Goal: Task Accomplishment & Management: Complete application form

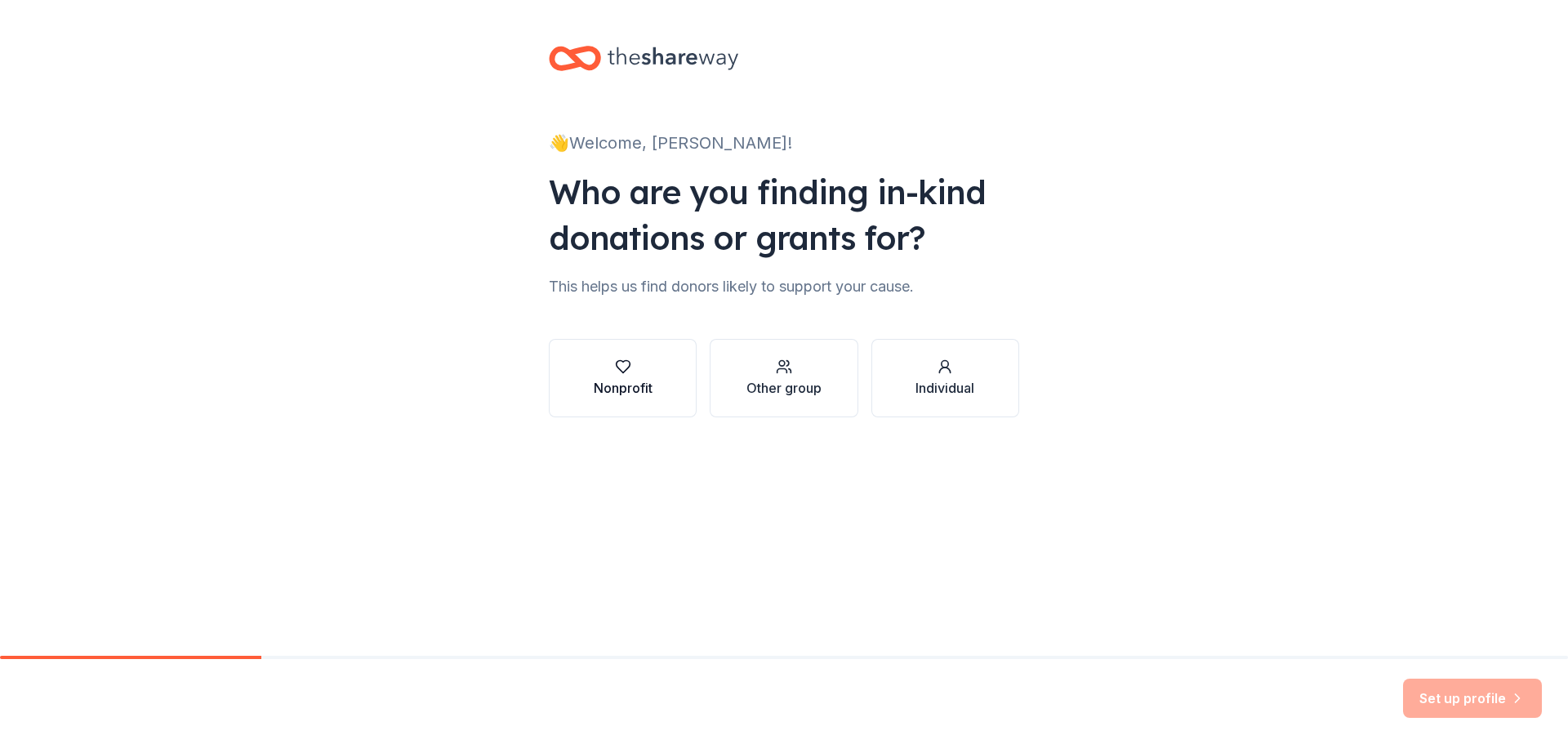
click at [655, 382] on button "Nonprofit" at bounding box center [623, 377] width 148 height 78
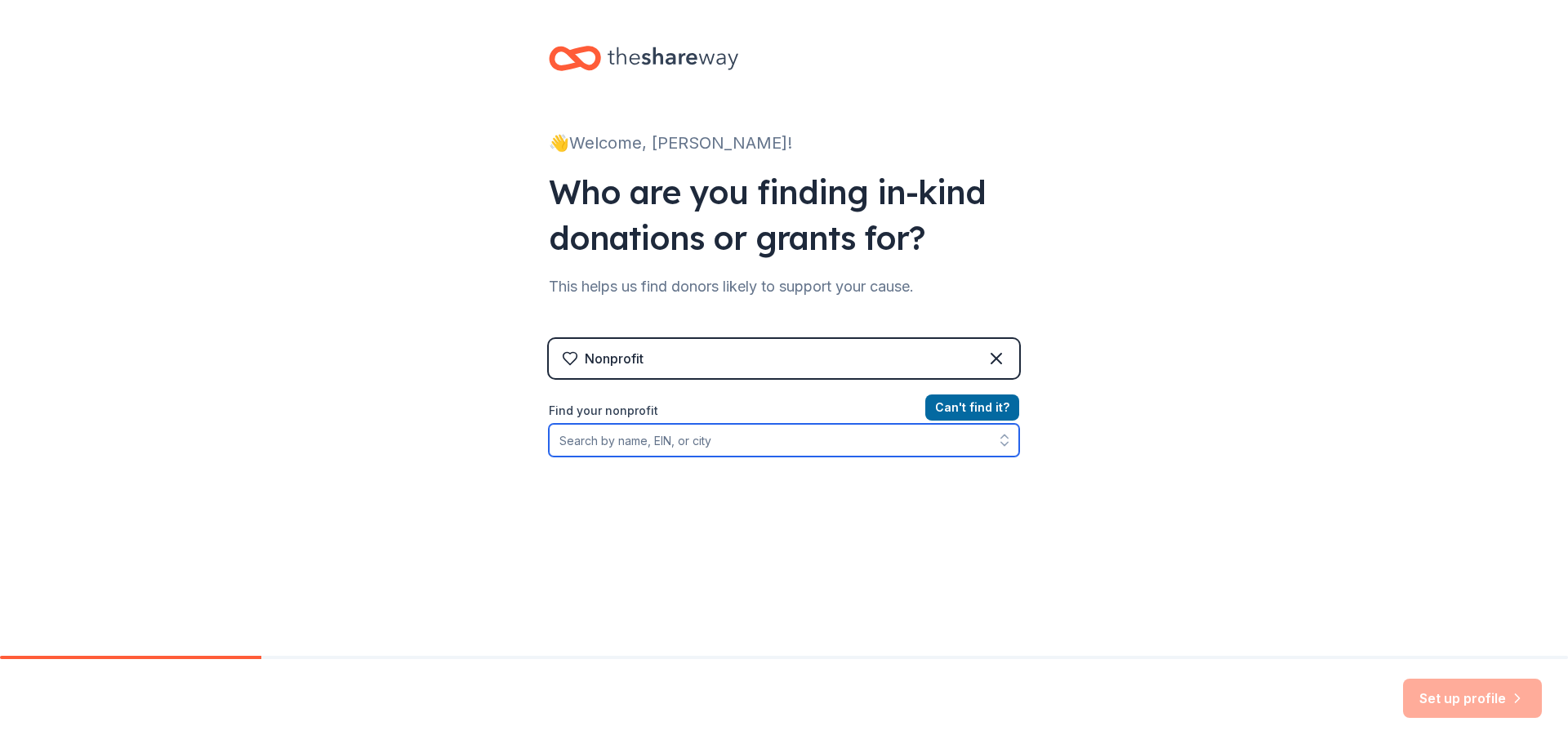
click at [800, 439] on input "Find your nonprofit" at bounding box center [784, 440] width 471 height 33
paste input "TheShareWay"
type input "TheShareWay"
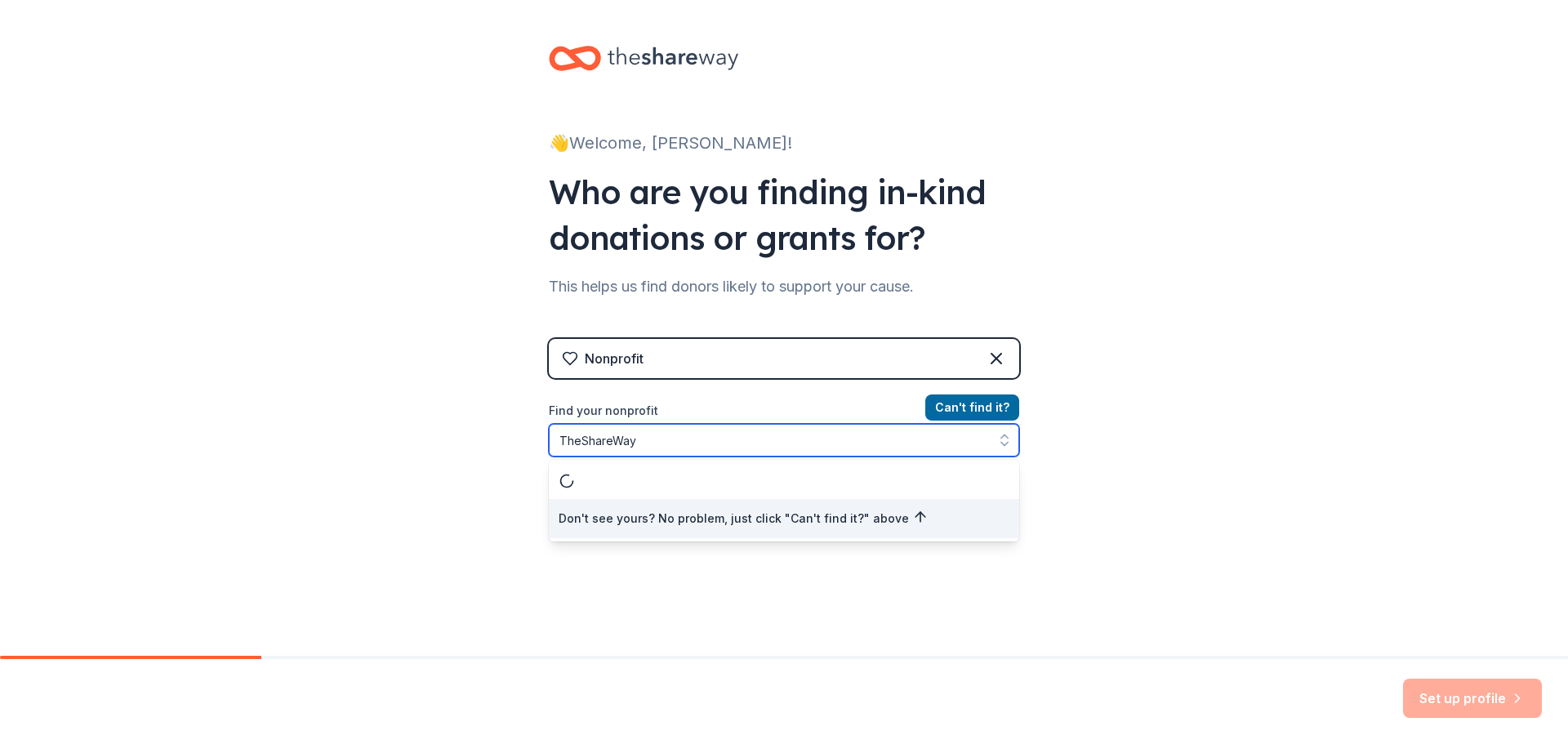
drag, startPoint x: 793, startPoint y: 432, endPoint x: 485, endPoint y: 443, distance: 308.2
click at [485, 443] on div "👋 Welcome, [PERSON_NAME]! Who are you finding in-kind donations or grants for? …" at bounding box center [784, 349] width 1568 height 699
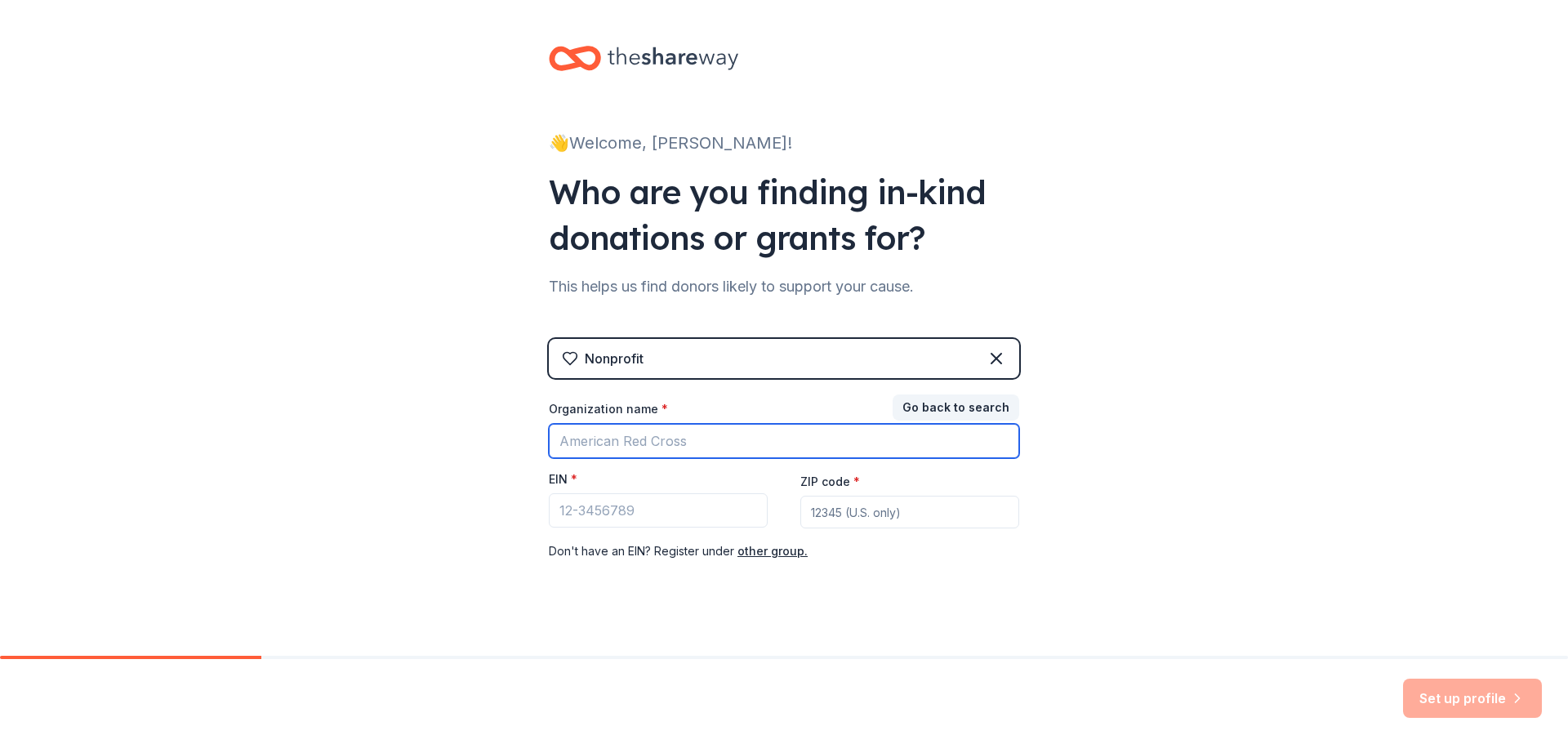
click at [781, 439] on input "Organization name *" at bounding box center [784, 441] width 471 height 35
paste input "[US_EMPLOYER_IDENTIFICATION_NUMBER]"
type input "[US_EMPLOYER_IDENTIFICATION_NUMBER]"
drag, startPoint x: 781, startPoint y: 439, endPoint x: 509, endPoint y: 451, distance: 272.3
click at [509, 451] on div "👋 Welcome, [PERSON_NAME]! Who are you finding in-kind donations or grants for? …" at bounding box center [784, 336] width 1568 height 672
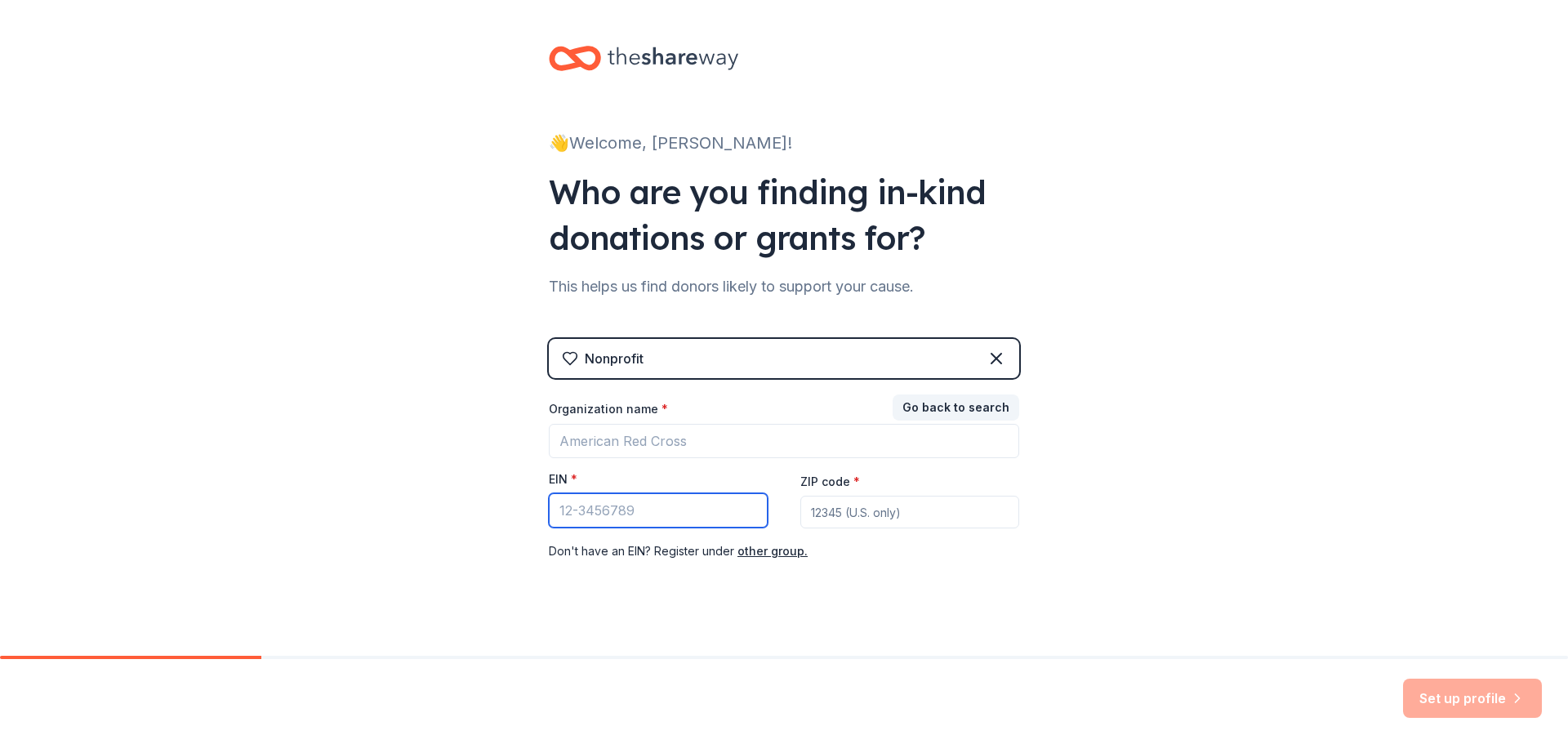
click at [585, 511] on input "EIN *" at bounding box center [658, 510] width 219 height 35
paste input "[US_EMPLOYER_IDENTIFICATION_NUMBER]"
type input "[US_EMPLOYER_IDENTIFICATION_NUMBER]"
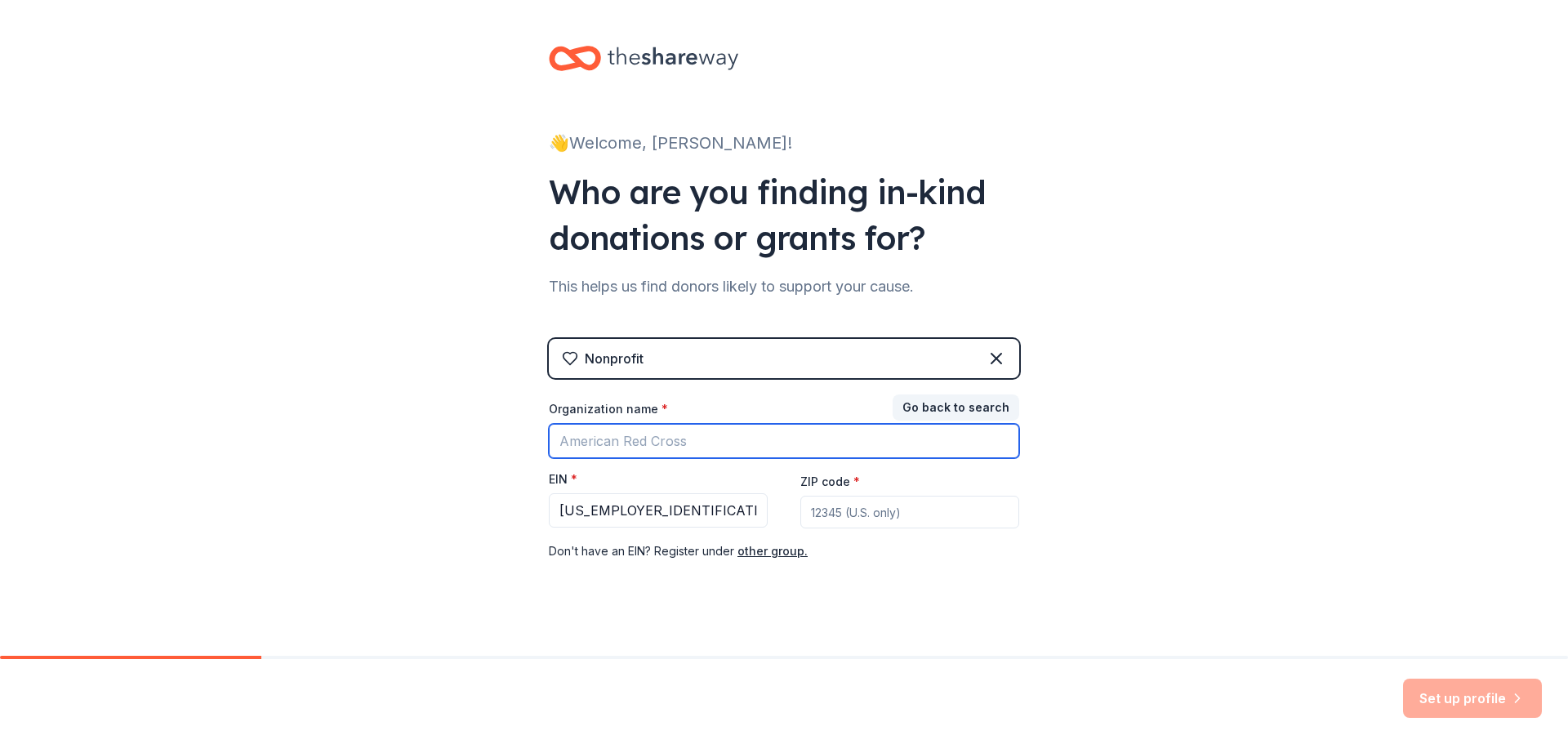
click at [635, 440] on input "Organization name *" at bounding box center [784, 441] width 471 height 35
click at [815, 446] on input "Los Angeles Unified" at bounding box center [784, 441] width 471 height 35
type input "Los Angeles Unified"
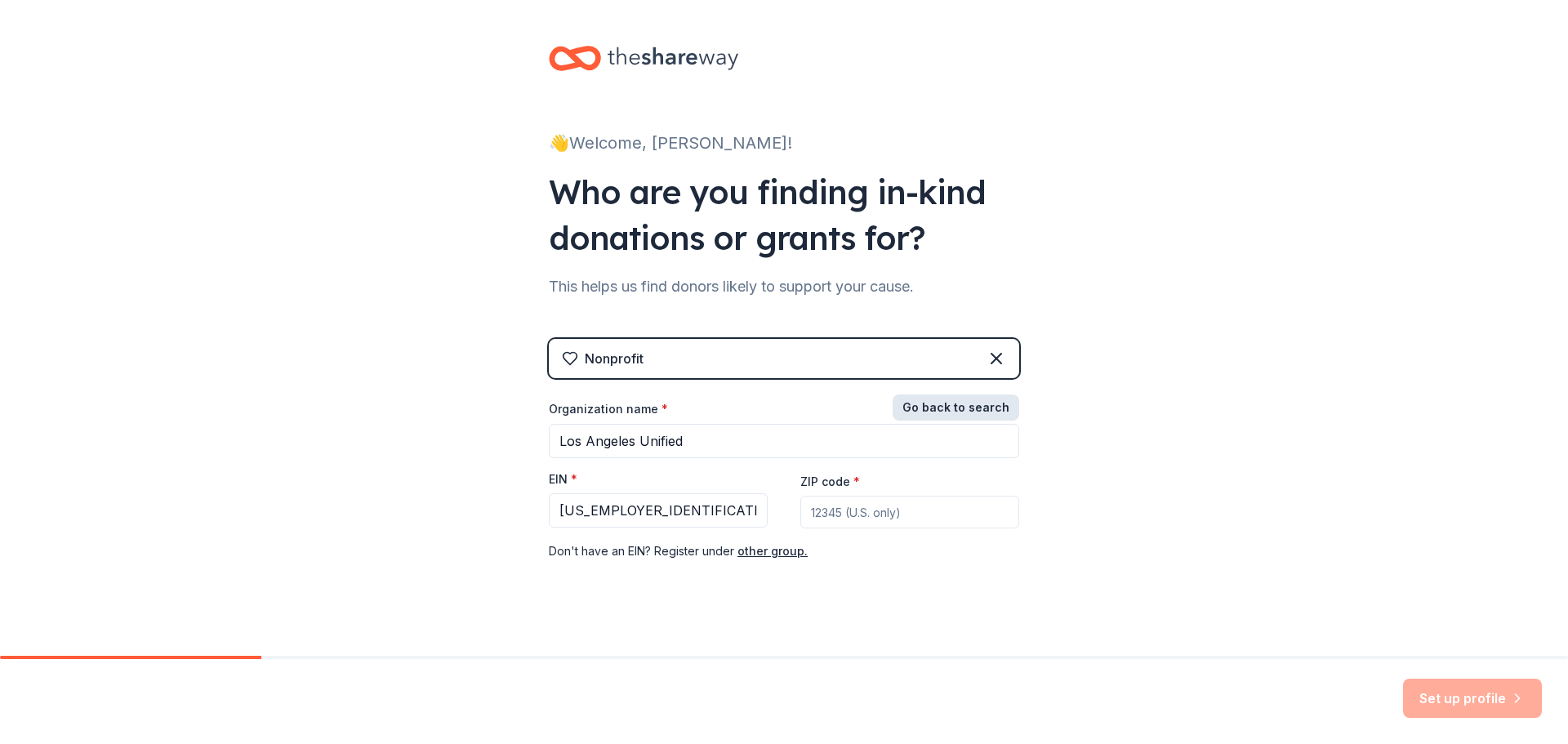
click at [950, 408] on button "Go back to search" at bounding box center [955, 408] width 126 height 26
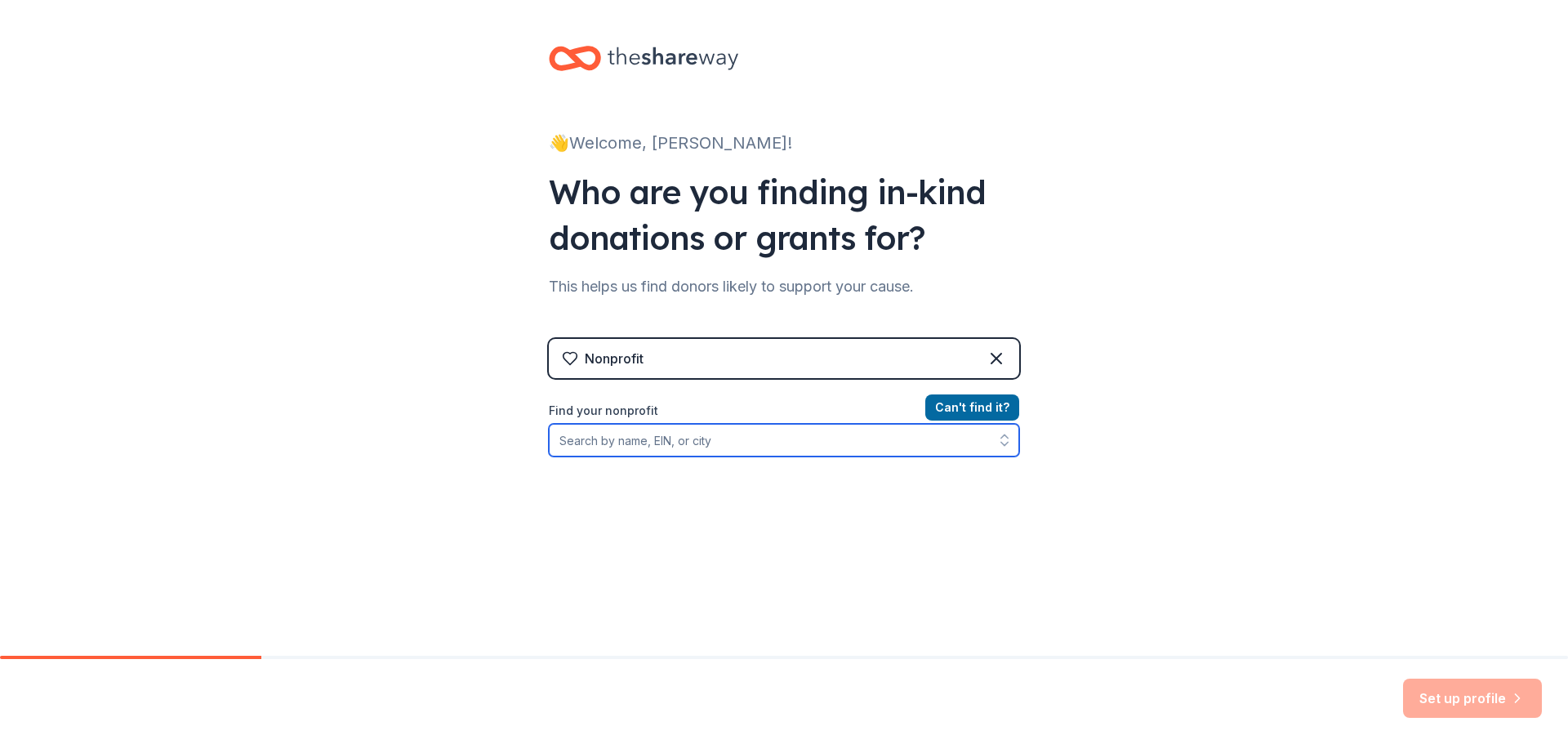
click at [826, 448] on input "Find your nonprofit" at bounding box center [784, 440] width 471 height 33
paste input "[US_EMPLOYER_IDENTIFICATION_NUMBER]"
type input "[US_EMPLOYER_IDENTIFICATION_NUMBER]"
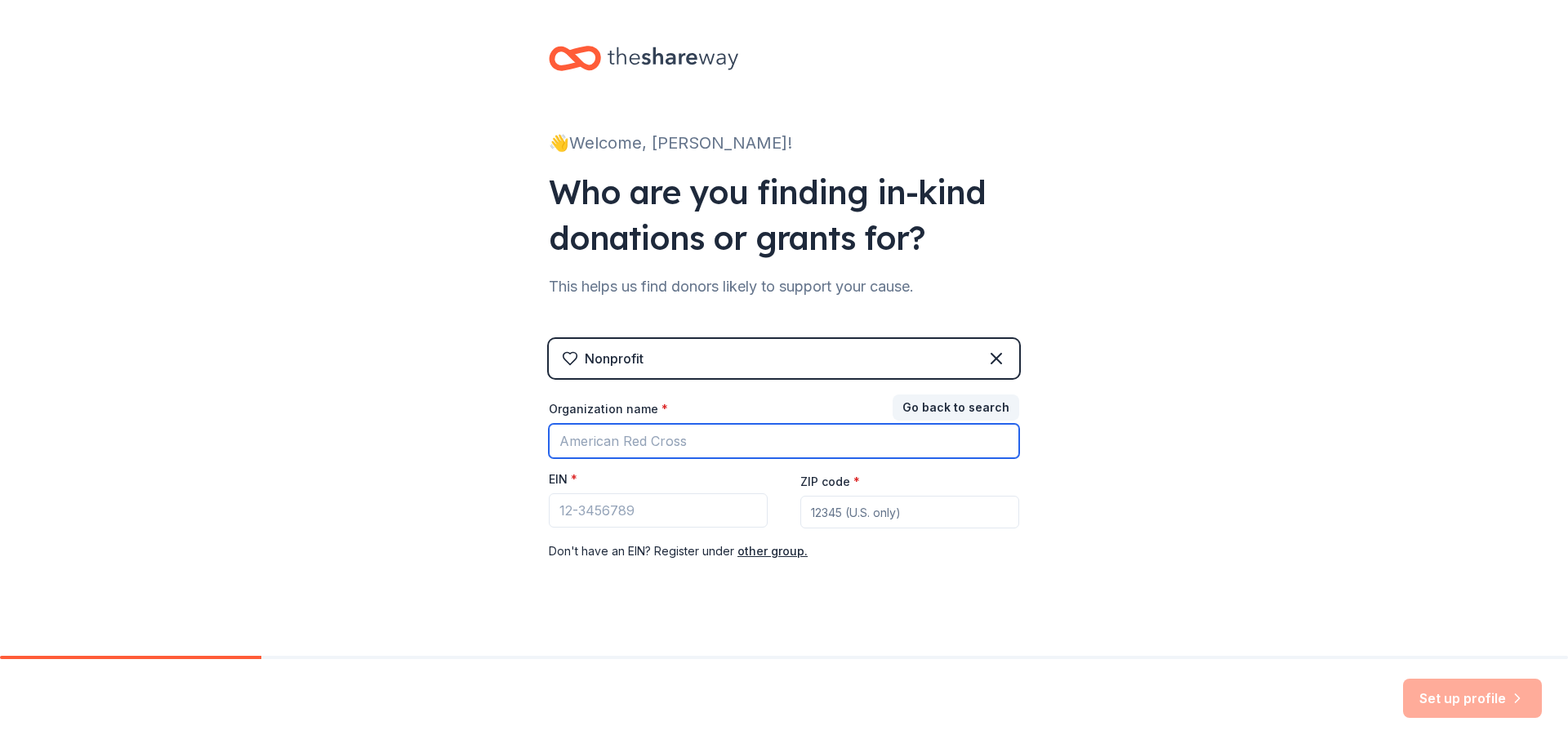
click at [751, 438] on input "Organization name *" at bounding box center [784, 441] width 471 height 35
click at [992, 359] on icon at bounding box center [997, 358] width 10 height 10
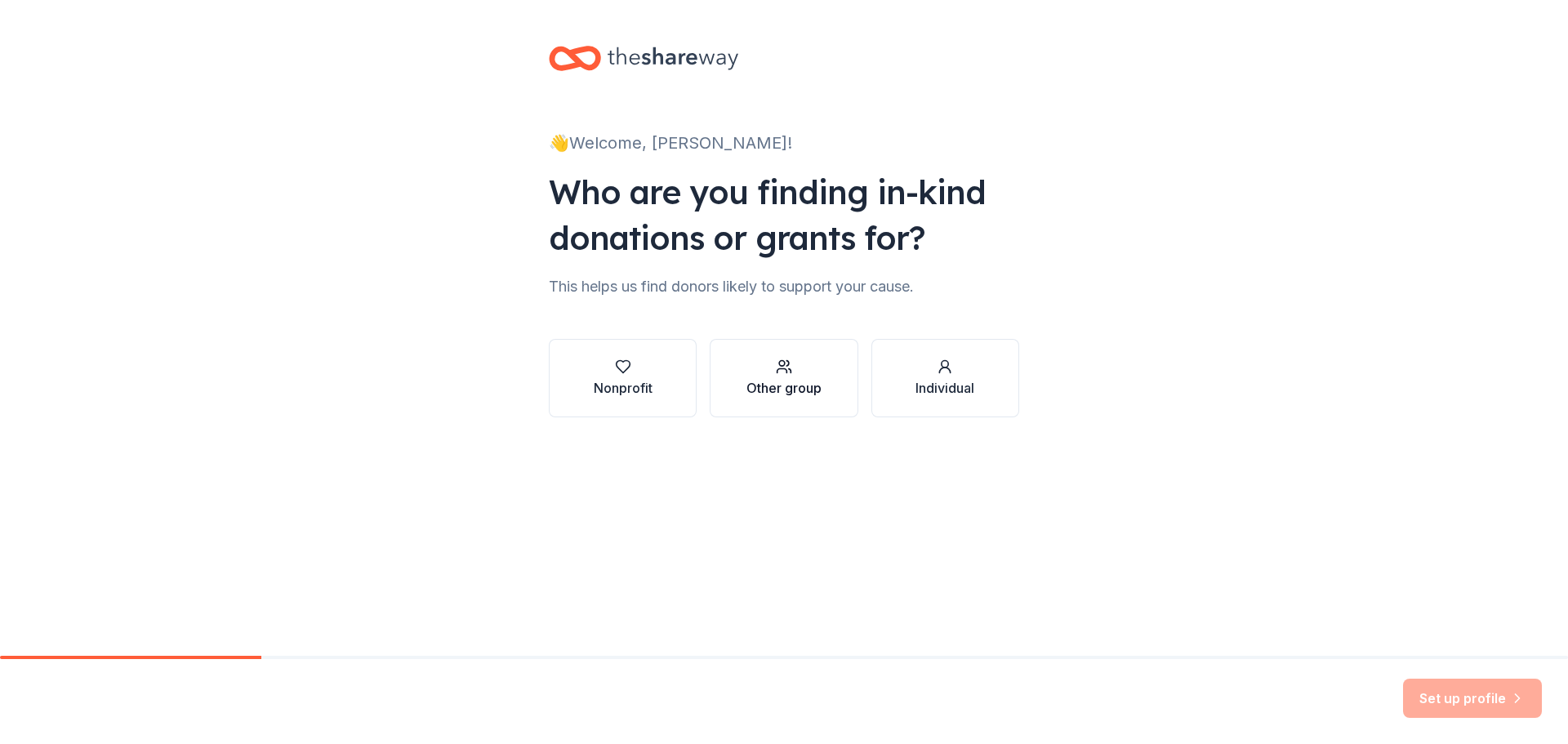
click at [793, 395] on div "Other group" at bounding box center [784, 388] width 75 height 20
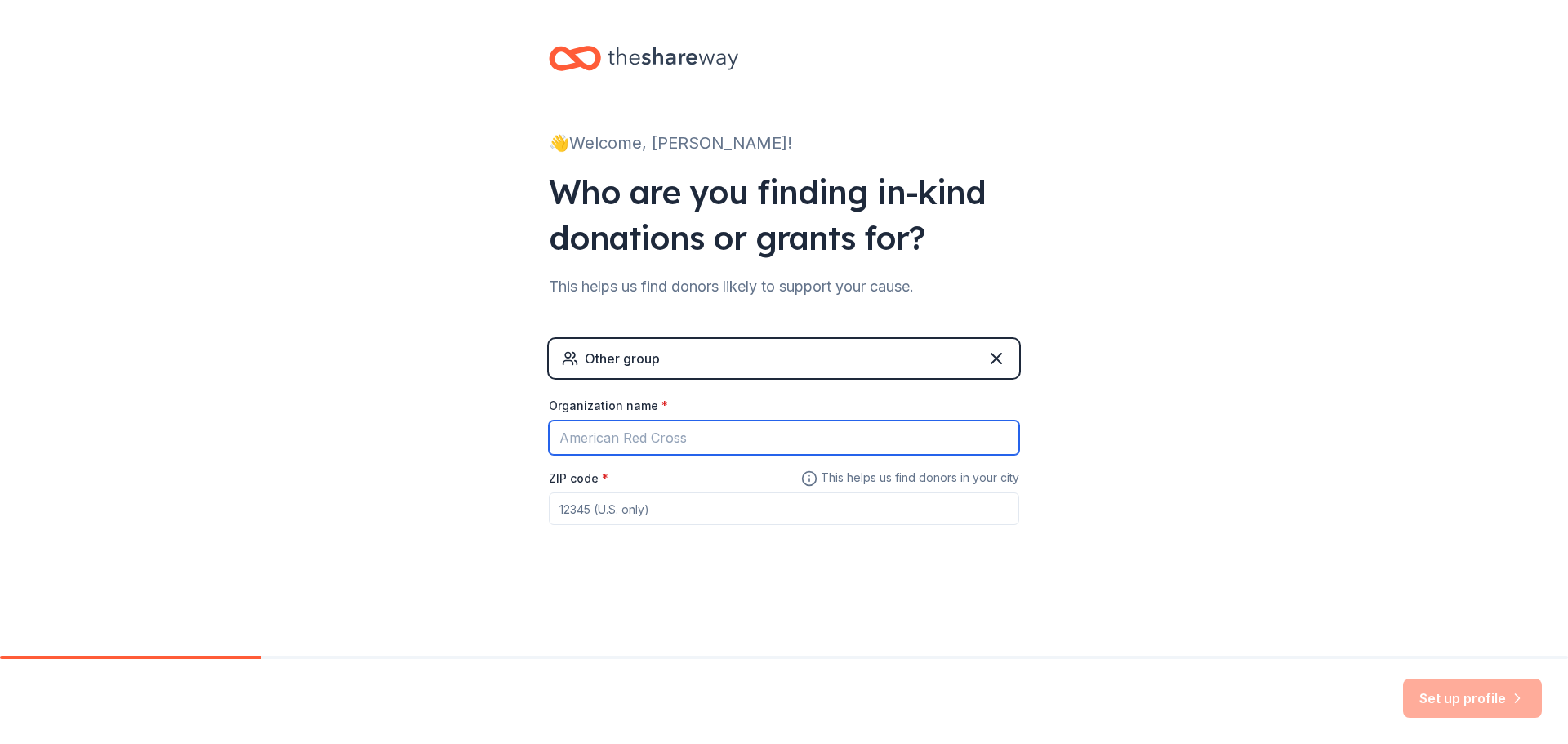
click at [710, 441] on input "Organization name *" at bounding box center [784, 438] width 471 height 35
type input "los angeles unified school"
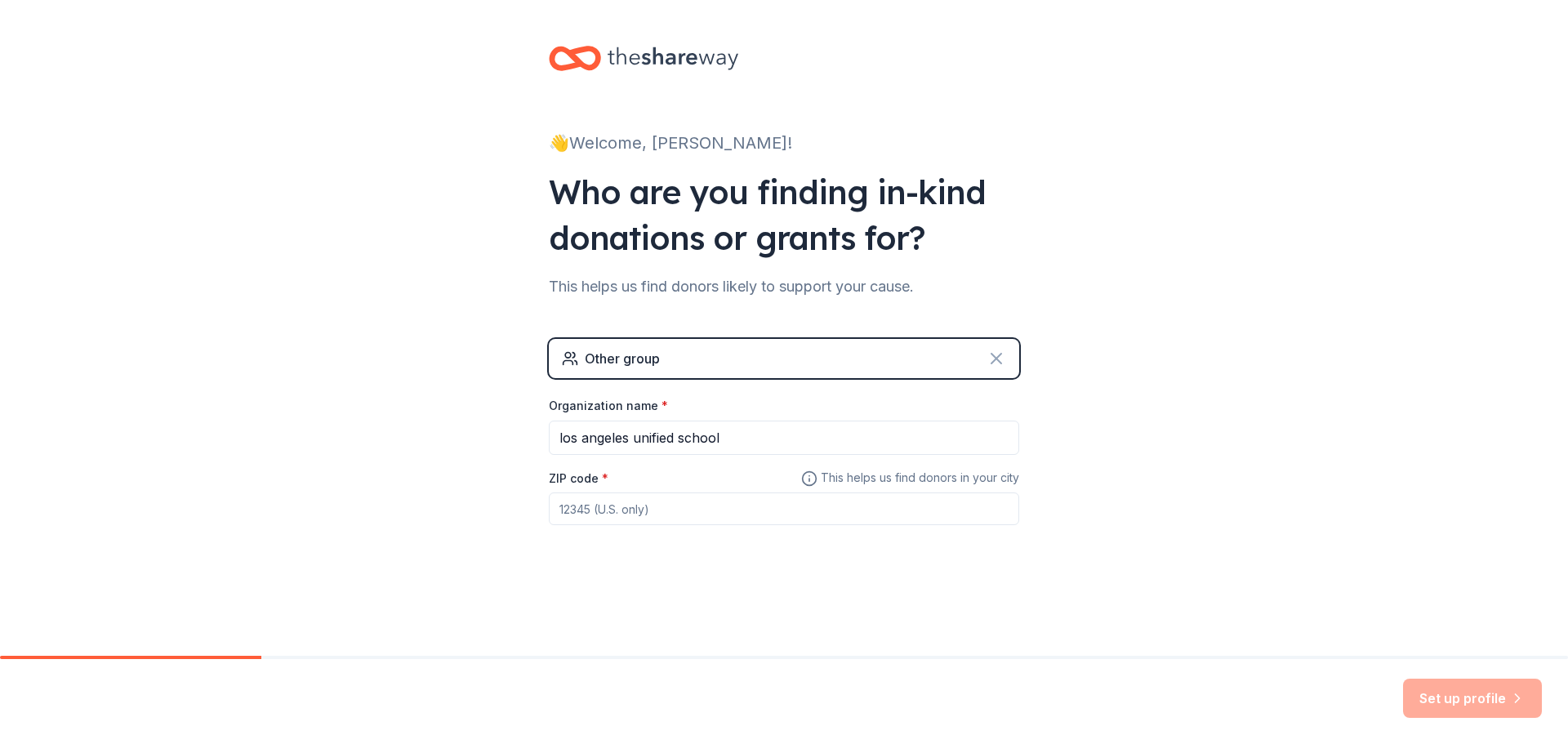
click at [997, 360] on icon at bounding box center [997, 358] width 10 height 10
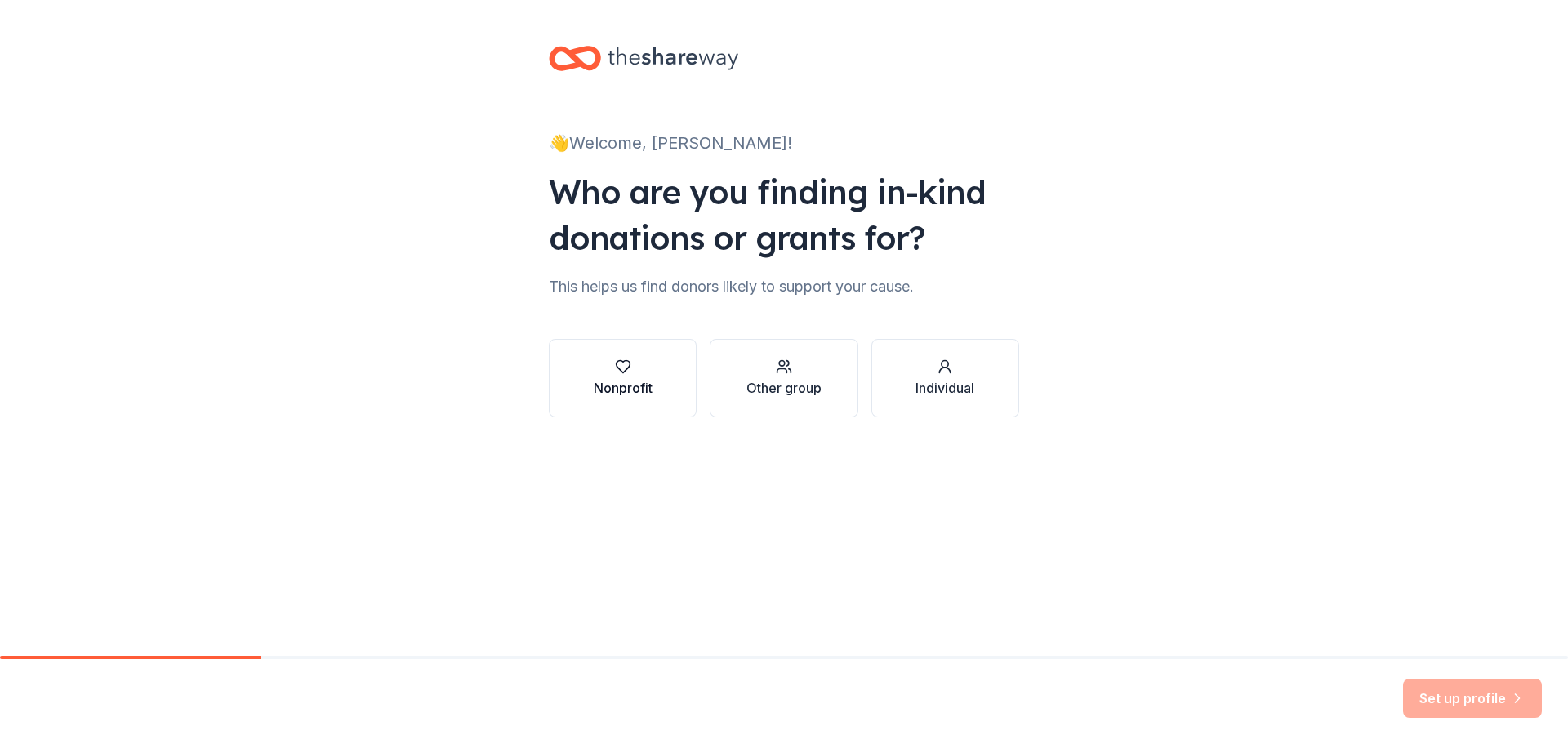
click at [632, 382] on div "Nonprofit" at bounding box center [623, 388] width 59 height 20
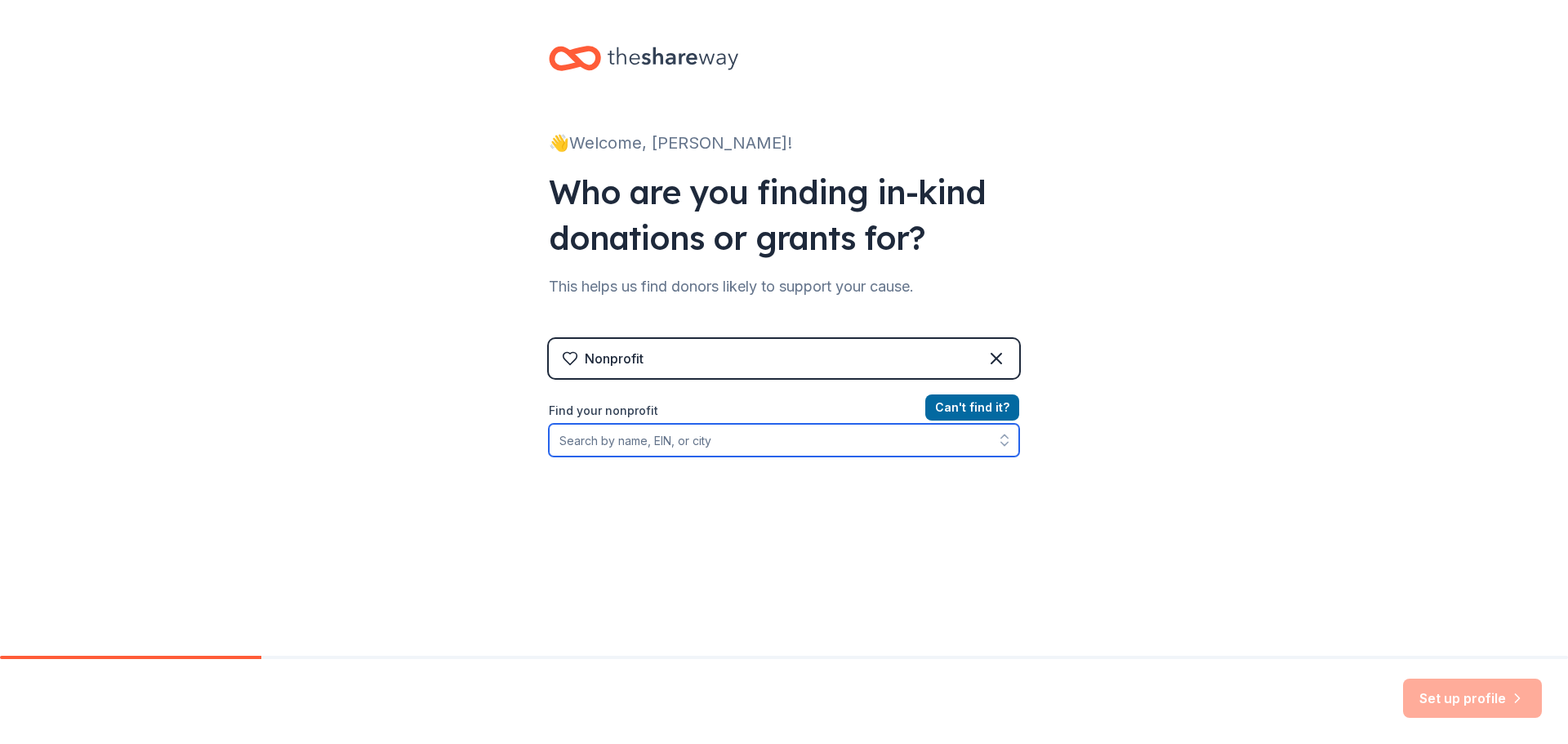
click at [878, 448] on input "Find your nonprofit" at bounding box center [784, 440] width 471 height 33
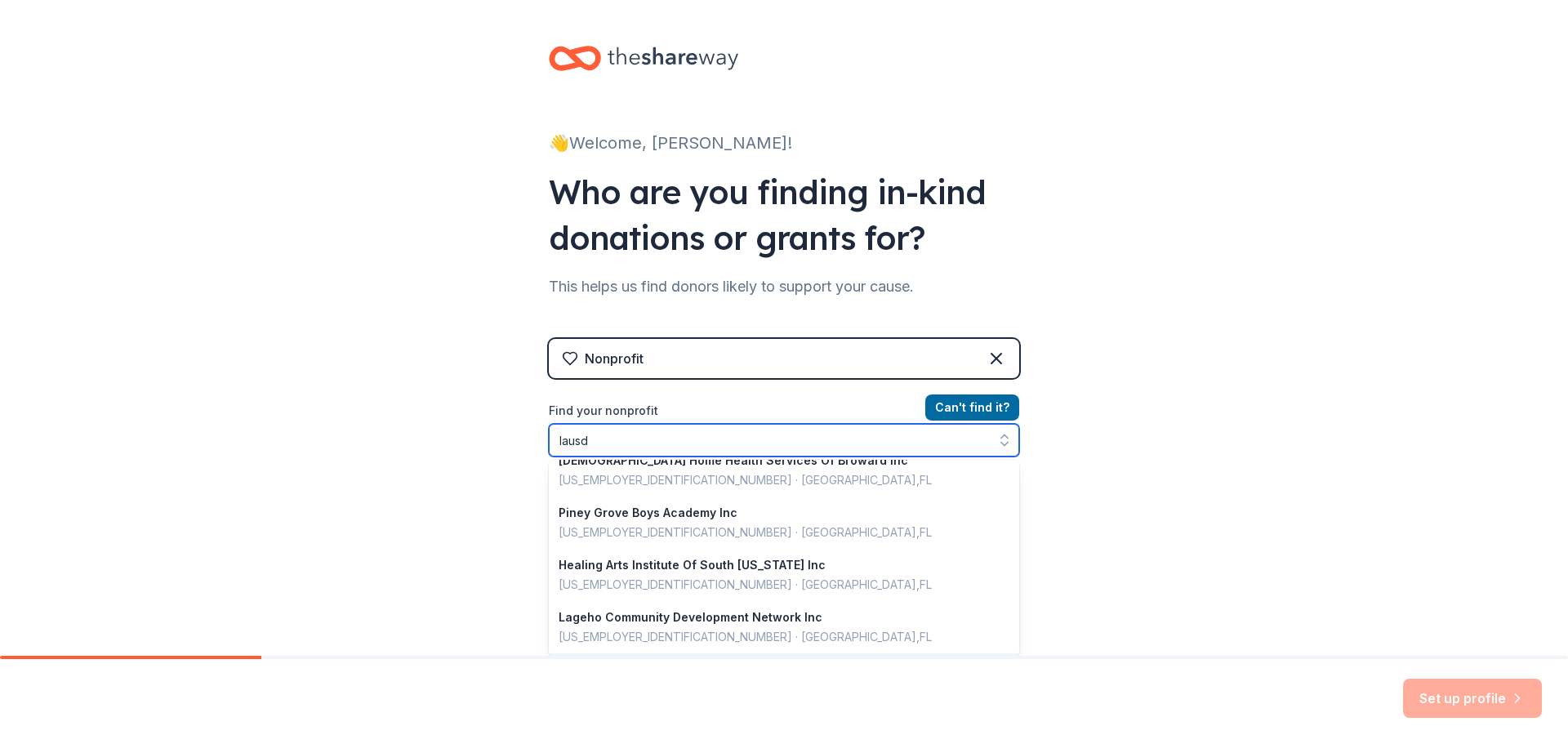
scroll to position [1157, 0]
click at [708, 442] on input "lausd" at bounding box center [784, 440] width 471 height 33
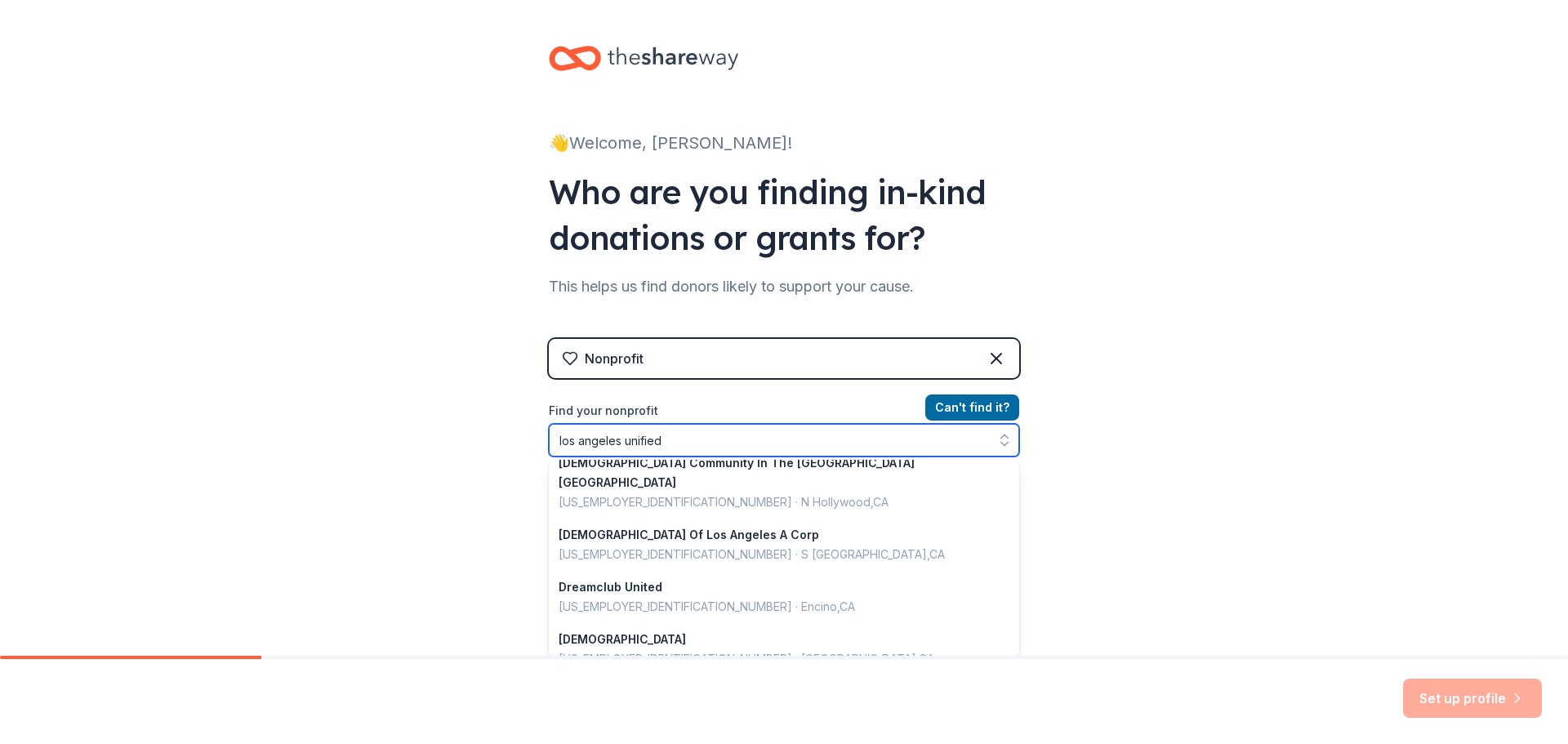
scroll to position [3, 0]
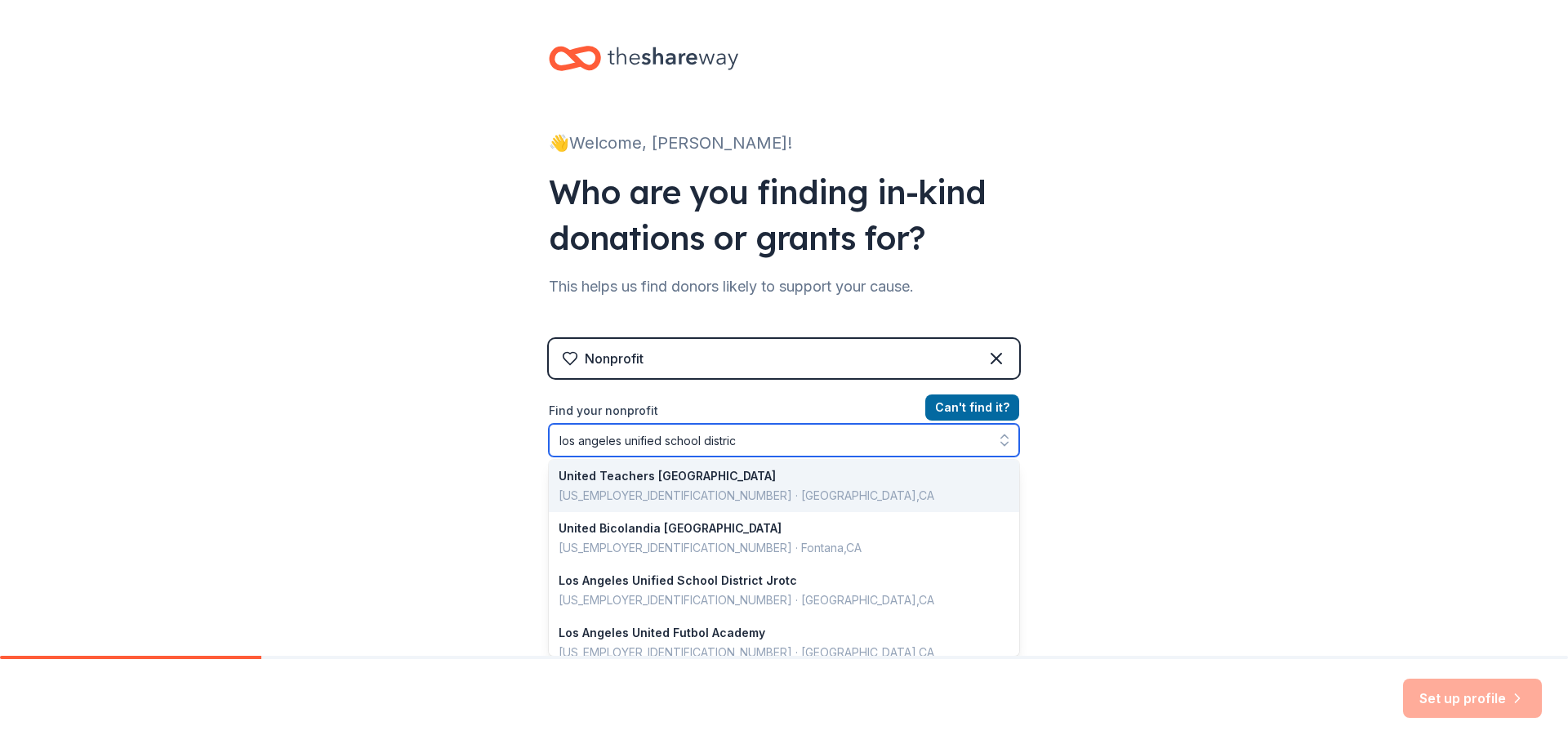
type input "los angeles unified school district"
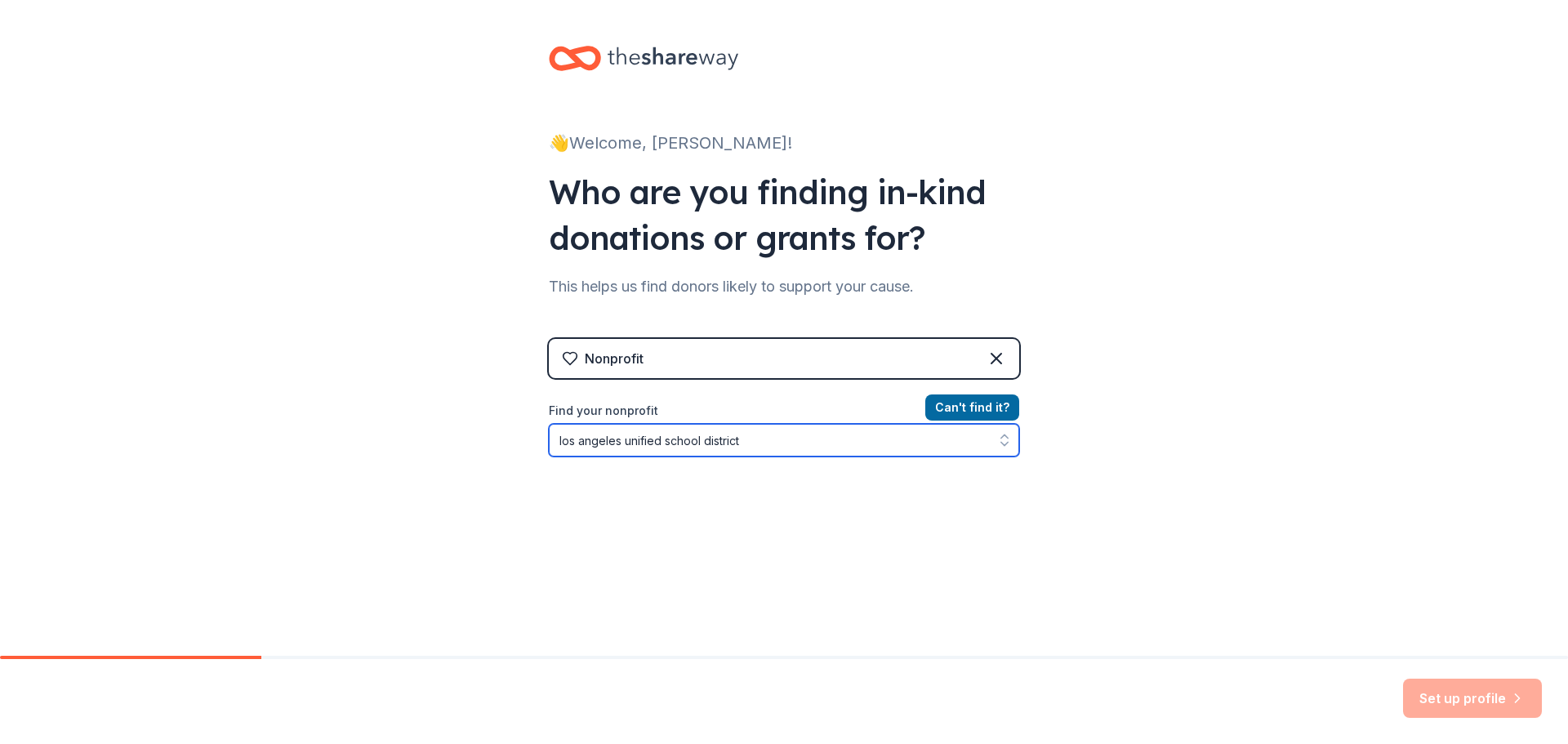
click at [934, 439] on input "los angeles unified school district" at bounding box center [784, 440] width 471 height 33
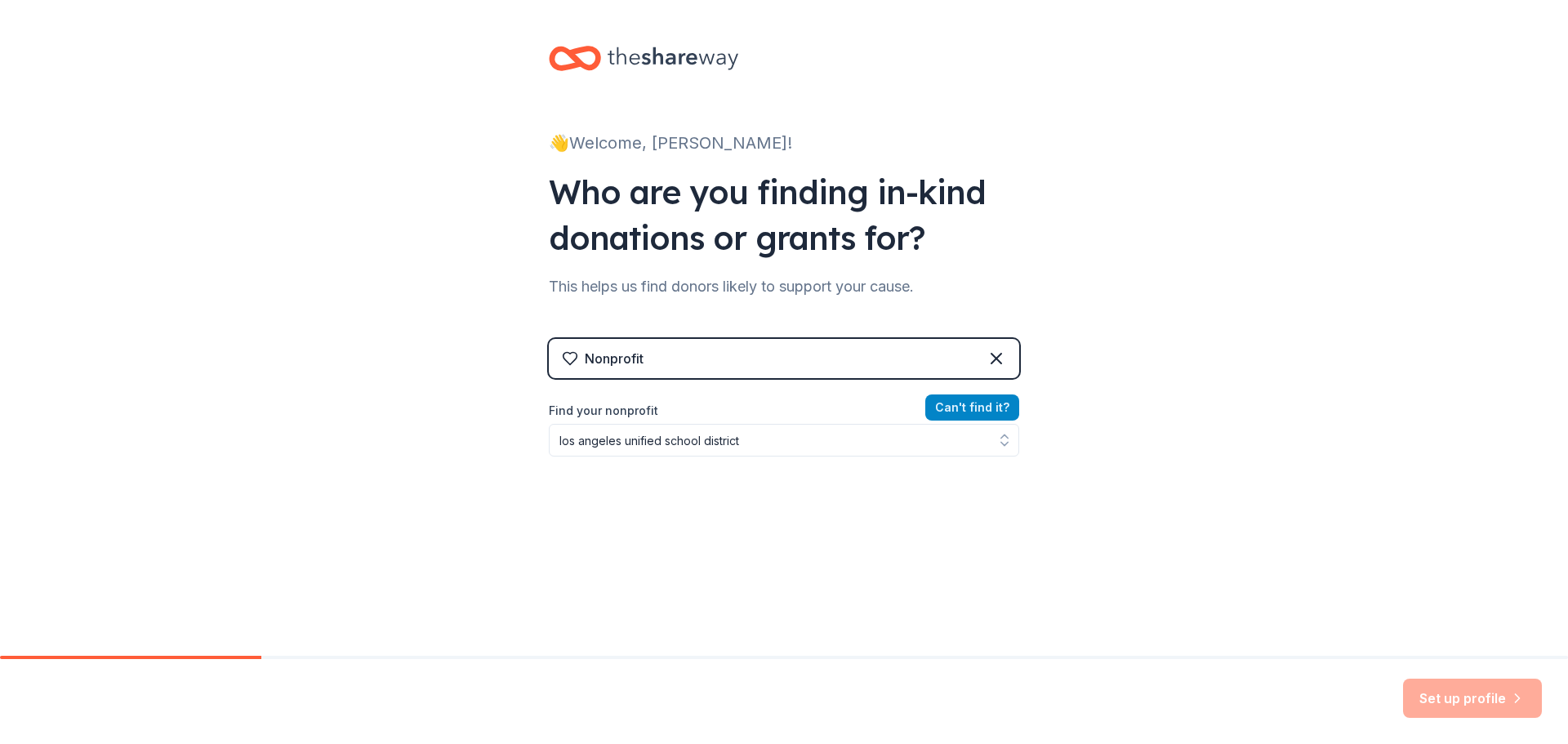
click at [980, 411] on button "Can ' t find it?" at bounding box center [973, 408] width 94 height 26
click at [965, 413] on button "Can ' t find it?" at bounding box center [973, 408] width 94 height 26
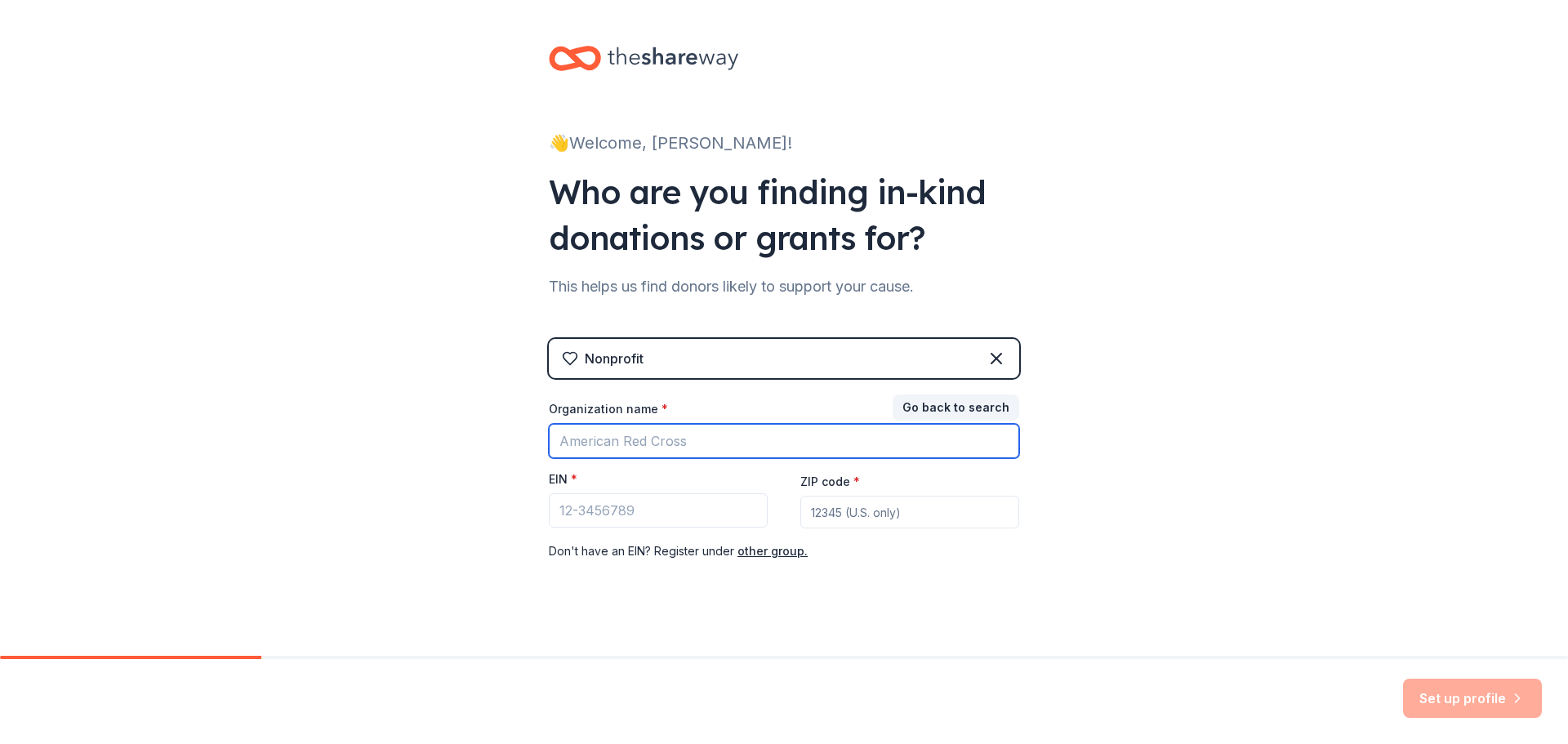
click at [719, 452] on input "Organization name *" at bounding box center [784, 441] width 471 height 35
type input "[GEOGRAPHIC_DATA] - Elementary/Secondary [DATE] School"
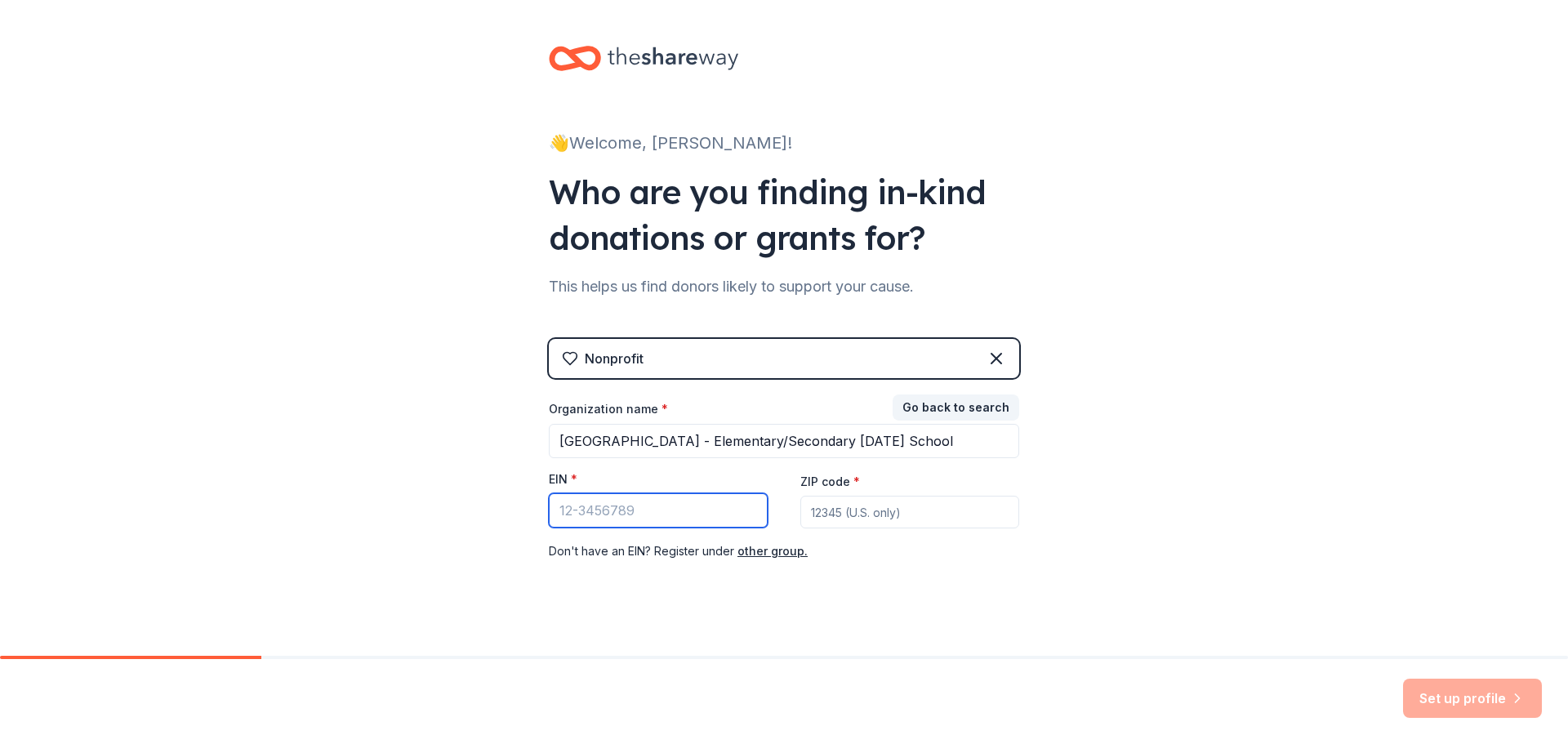
scroll to position [0, 0]
click at [692, 509] on input "EIN *" at bounding box center [658, 510] width 219 height 35
paste input "[US_EMPLOYER_IDENTIFICATION_NUMBER]"
type input "[US_EMPLOYER_IDENTIFICATION_NUMBER]"
click at [868, 505] on input "ZIP code *" at bounding box center [909, 512] width 219 height 33
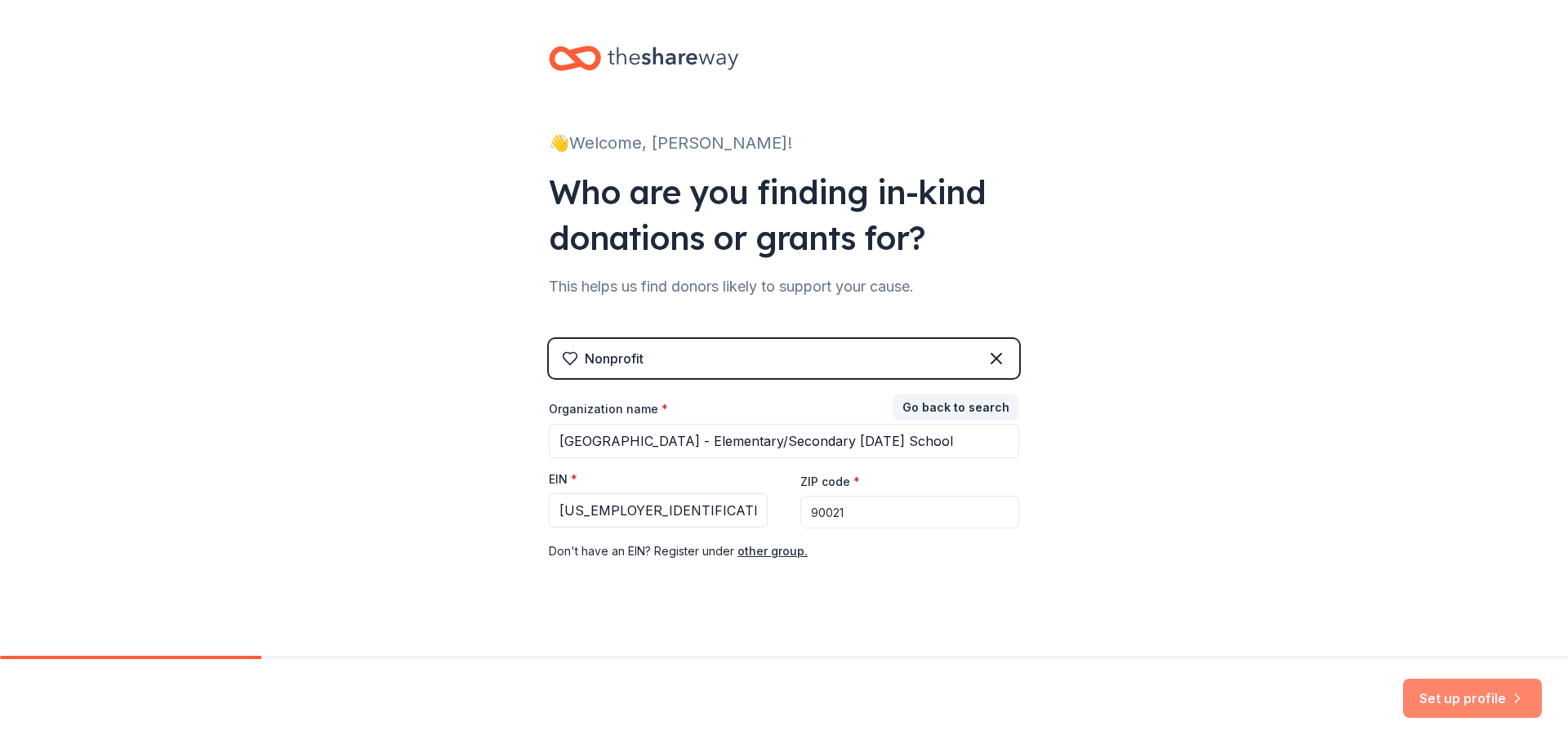
type input "90021"
click at [1470, 696] on button "Set up profile" at bounding box center [1472, 698] width 139 height 39
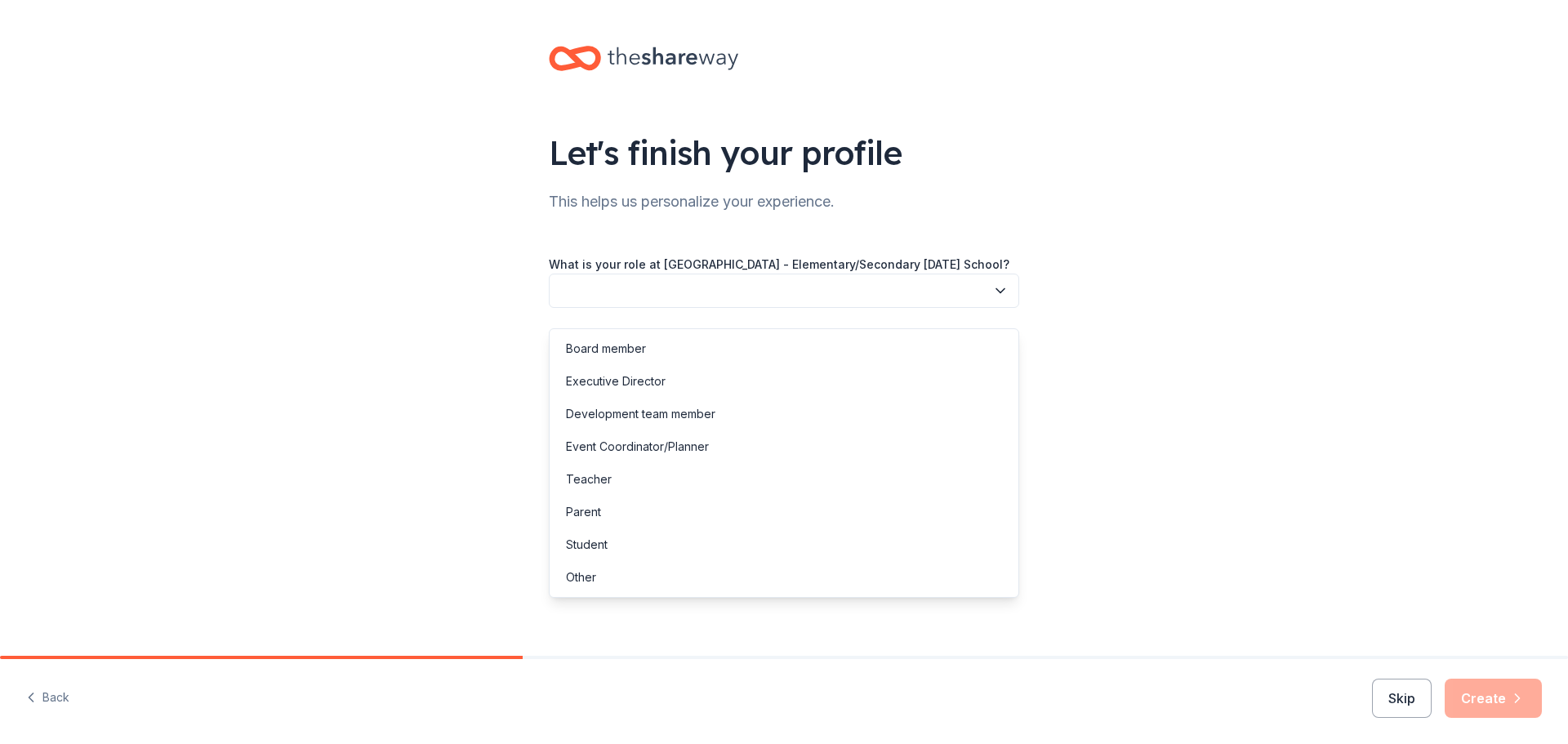
click at [816, 308] on button "button" at bounding box center [784, 291] width 471 height 35
click at [689, 576] on div "Other" at bounding box center [784, 578] width 462 height 33
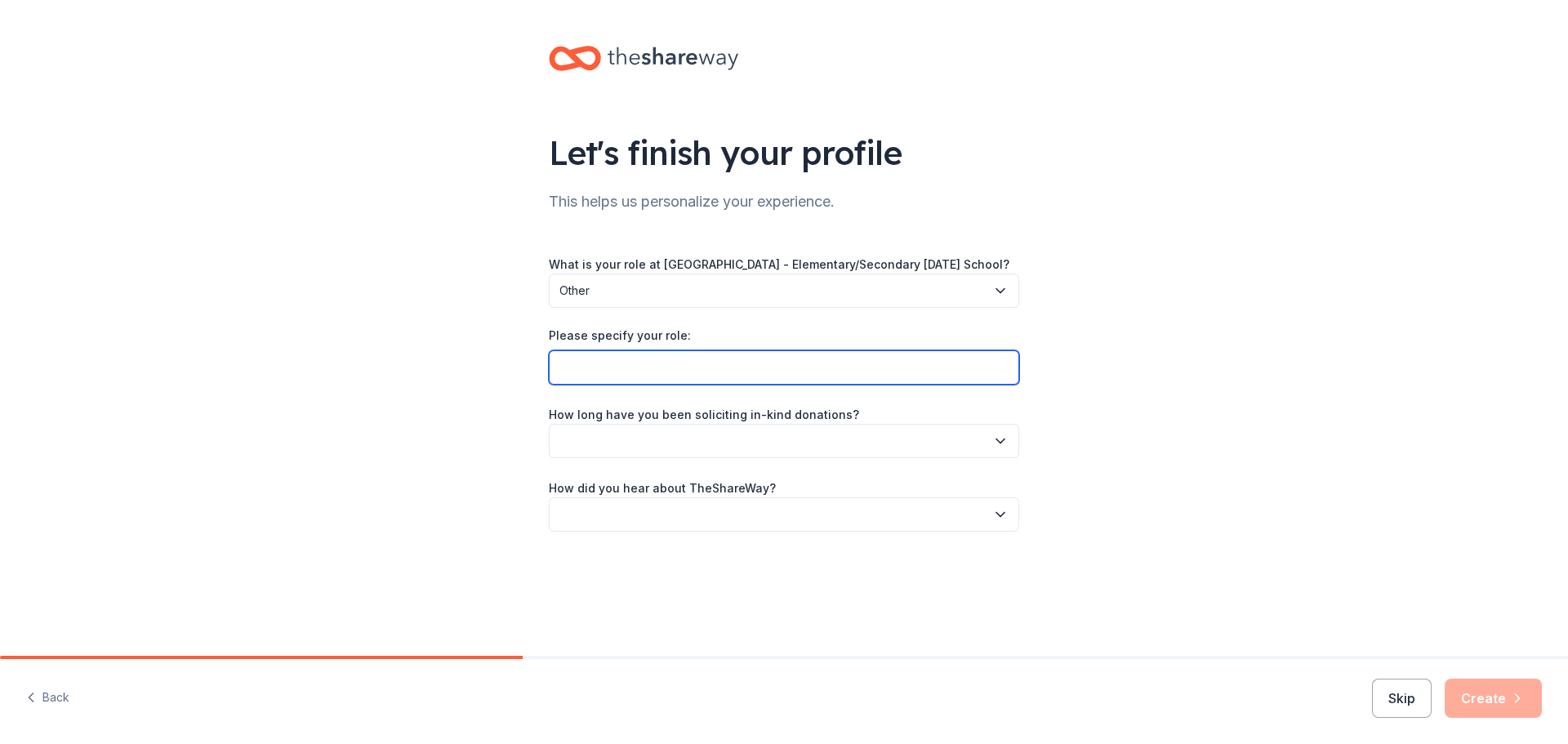
click at [681, 385] on input "Please specify your role:" at bounding box center [784, 367] width 471 height 35
type input "Pupil Service and Attendance Counselor"
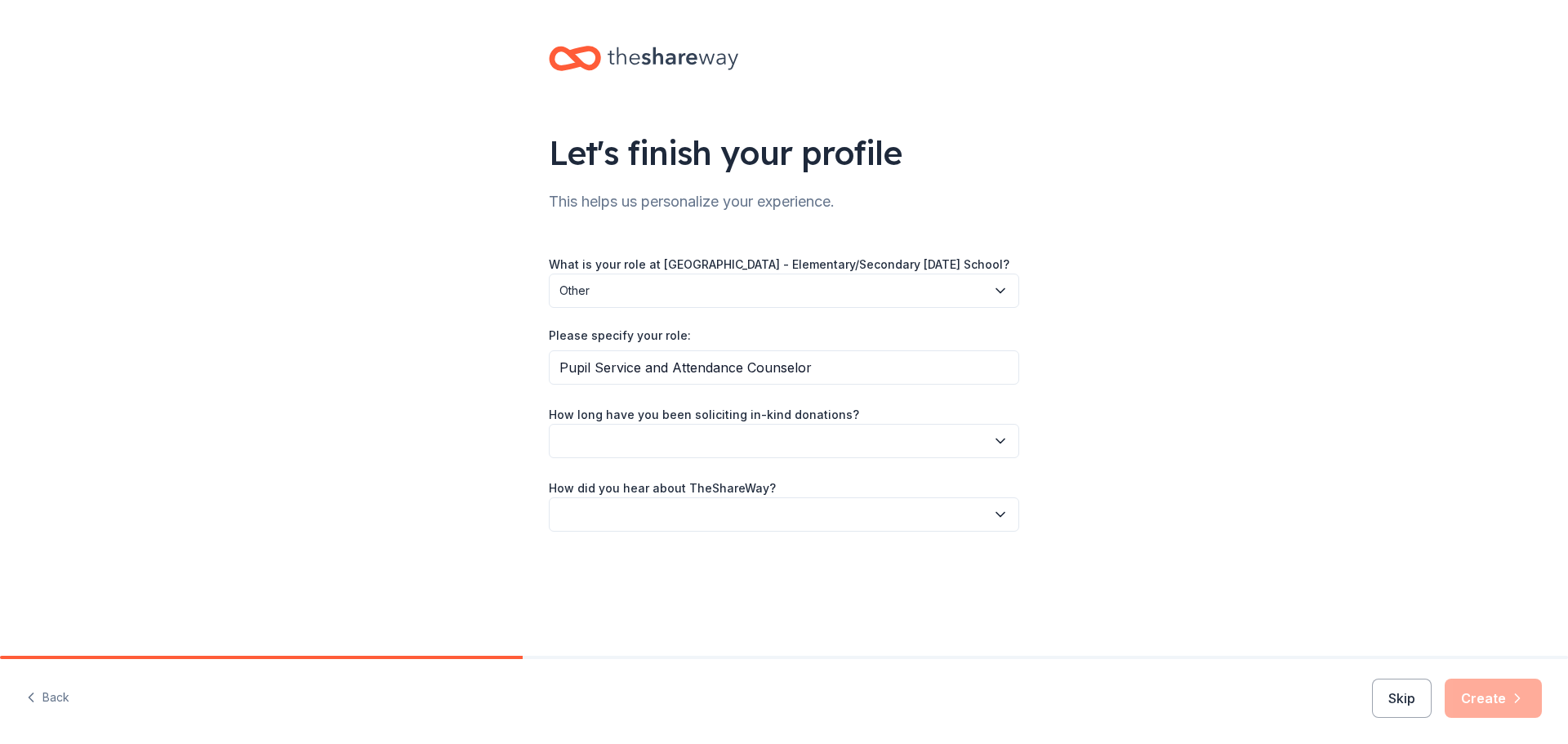
click at [700, 457] on button "button" at bounding box center [784, 441] width 471 height 35
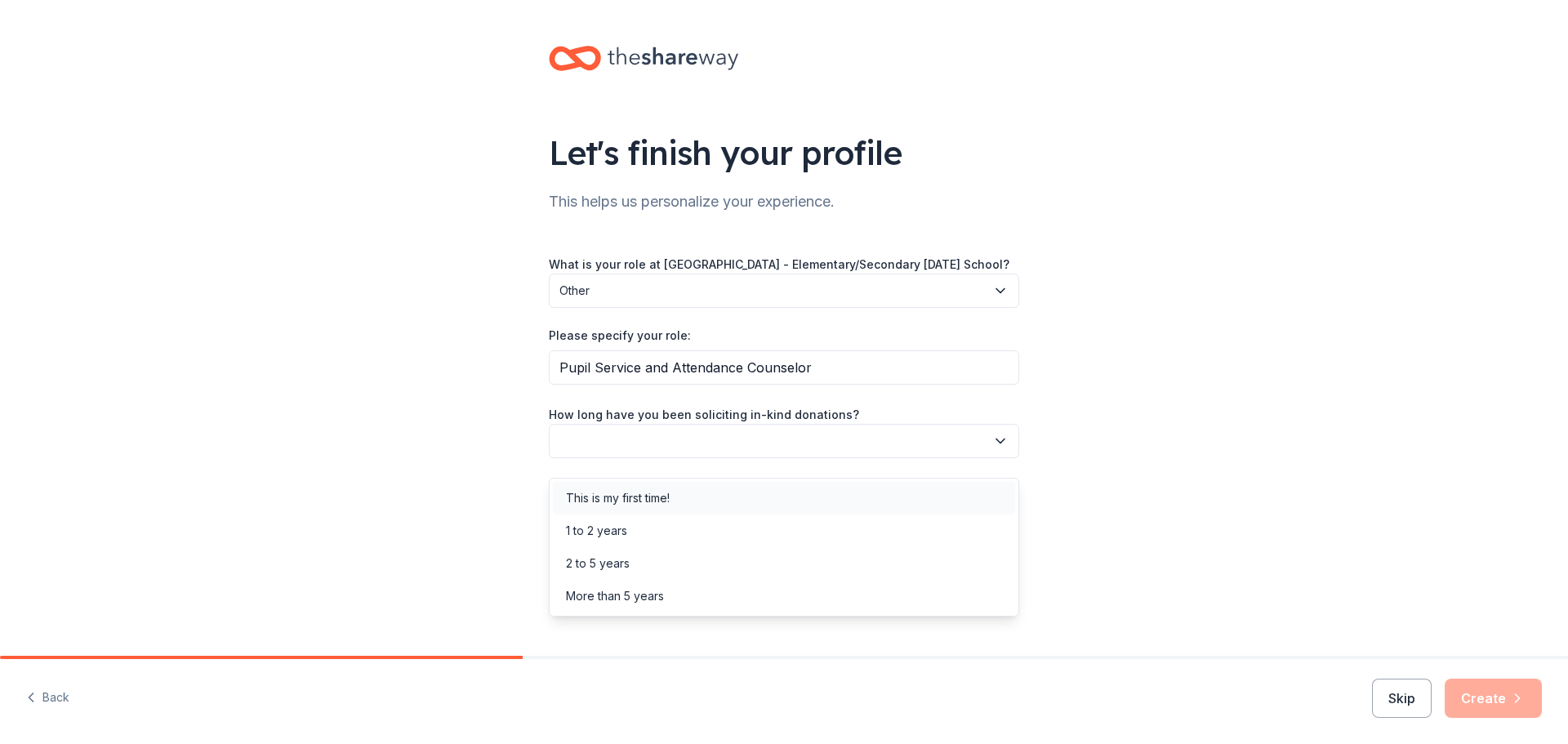
click at [691, 494] on div "This is my first time!" at bounding box center [784, 499] width 462 height 33
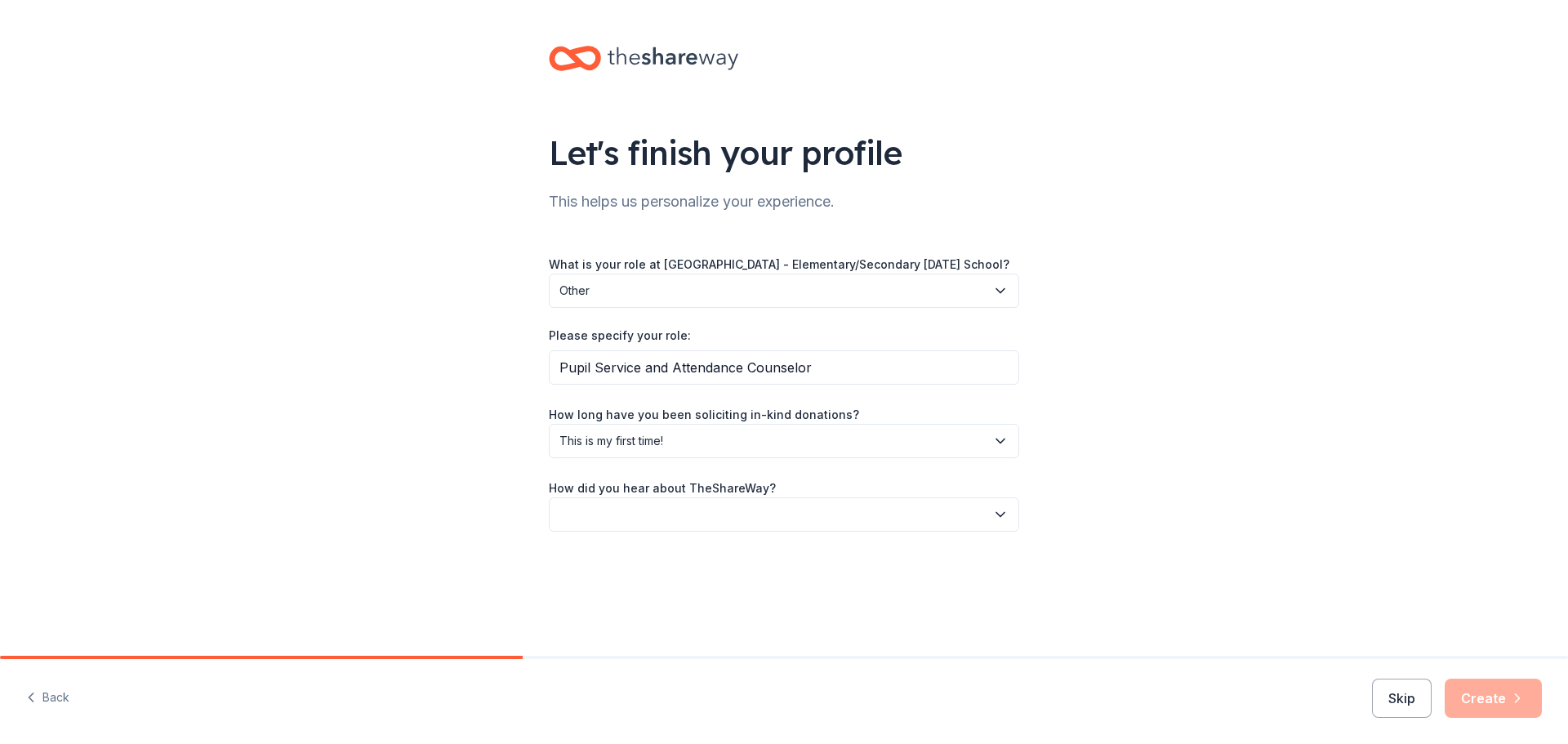
click at [660, 547] on div "Let's finish your profile This helps us personalize your experience. What is yo…" at bounding box center [784, 305] width 523 height 610
click at [658, 526] on button "button" at bounding box center [784, 514] width 471 height 35
click at [650, 573] on div "Friend or colleague" at bounding box center [618, 572] width 107 height 20
click at [1502, 704] on button "Create" at bounding box center [1494, 698] width 97 height 39
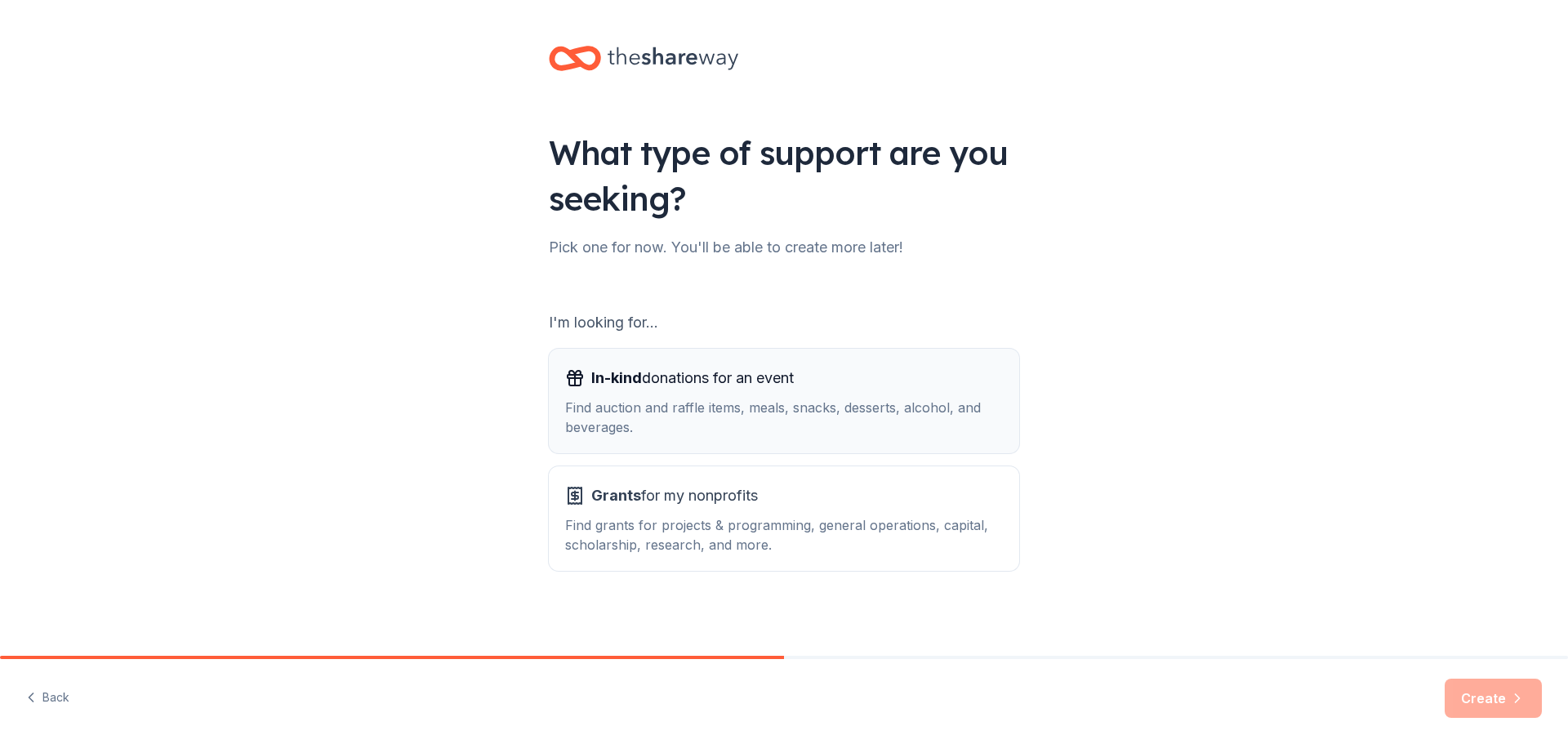
click at [717, 373] on span "In-kind donations for an event" at bounding box center [692, 378] width 202 height 26
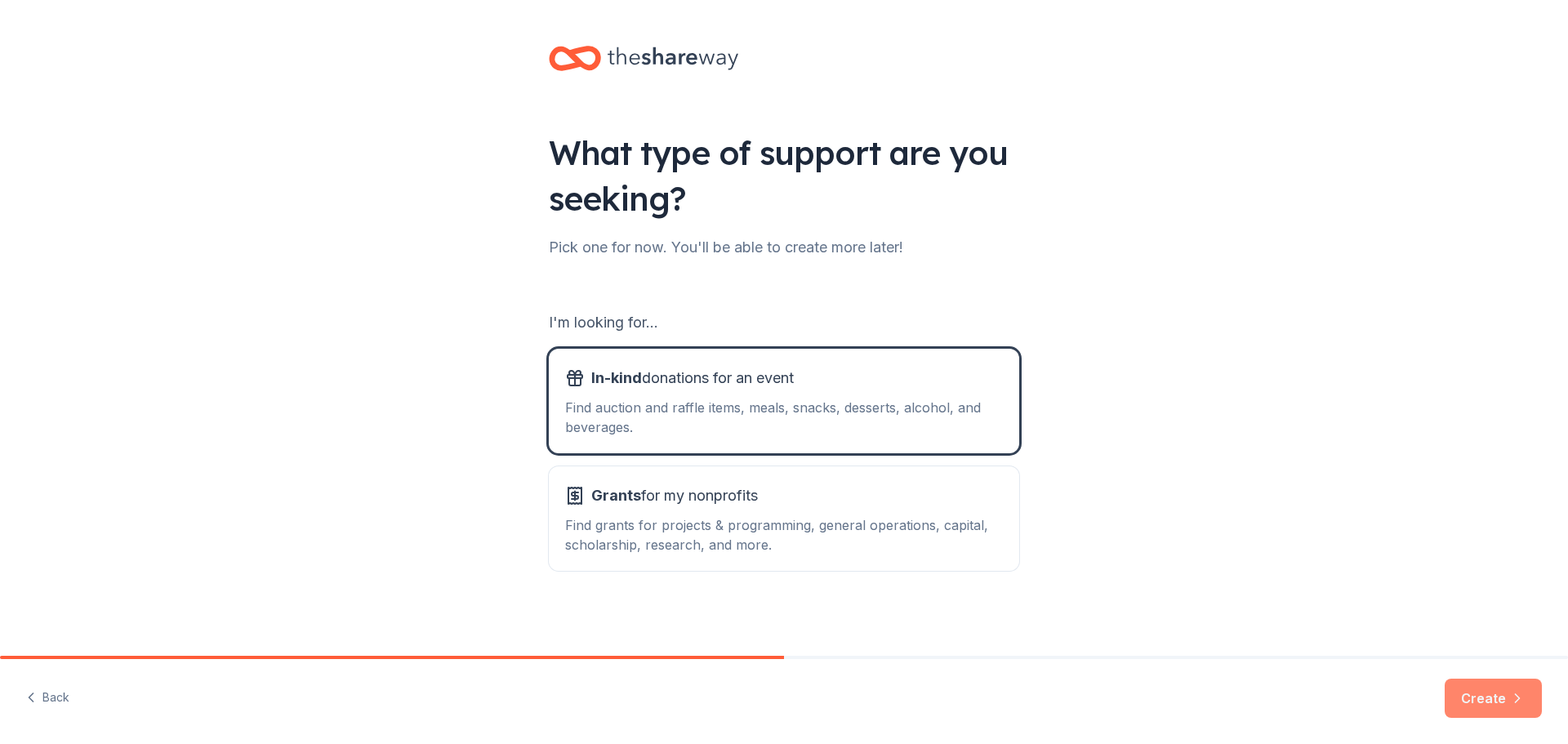
click at [1485, 689] on button "Create" at bounding box center [1494, 698] width 97 height 39
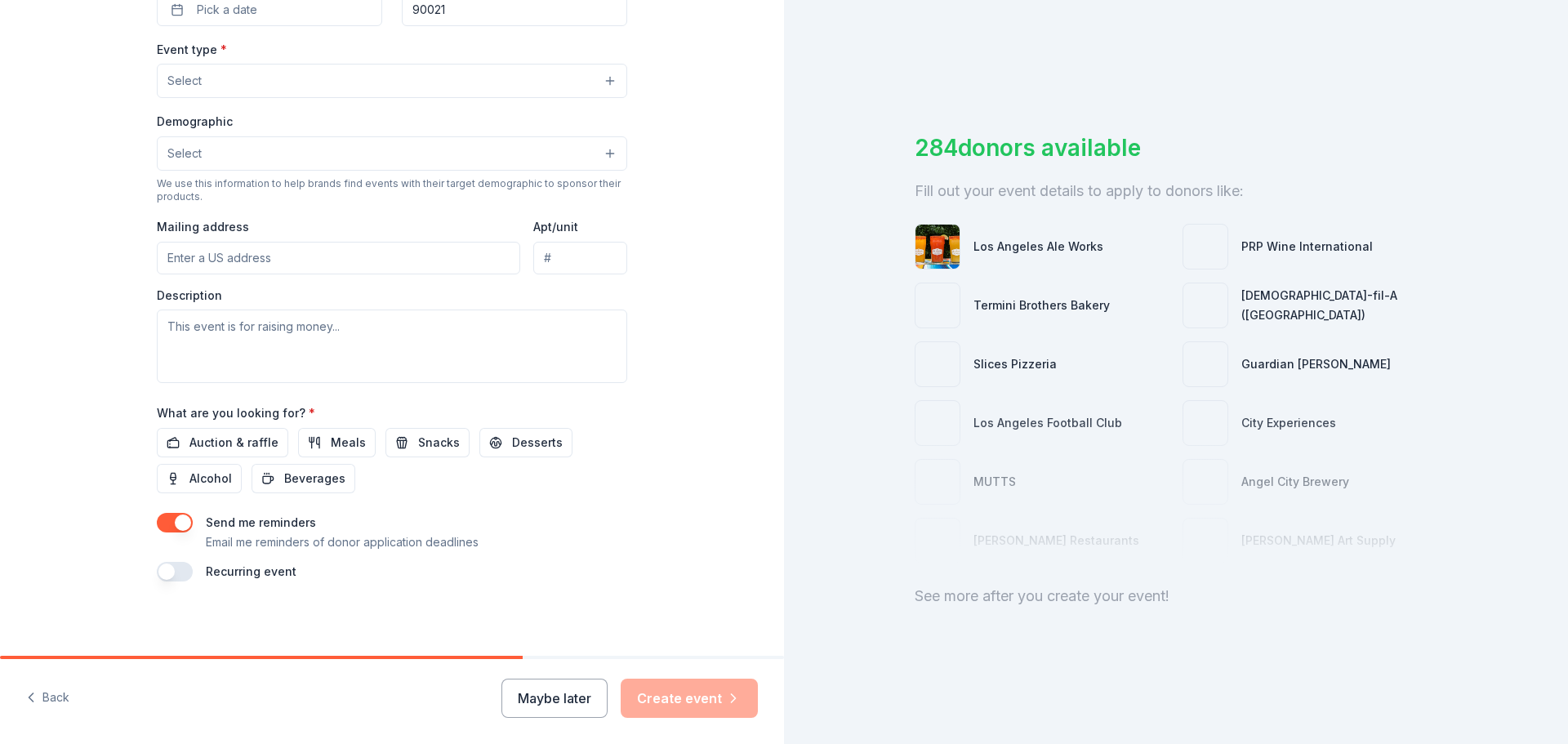
scroll to position [431, 0]
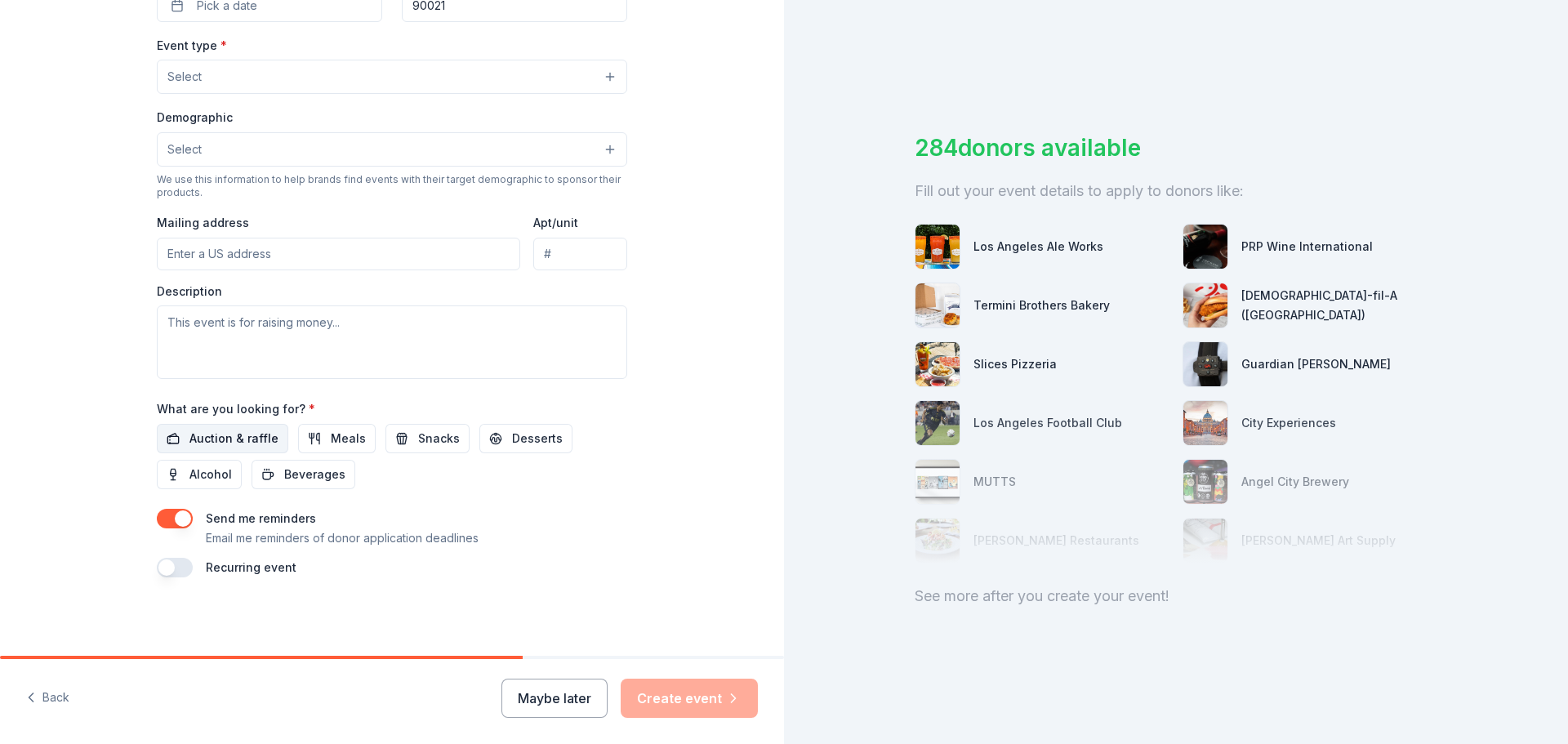
click at [244, 443] on span "Auction & raffle" at bounding box center [234, 438] width 89 height 20
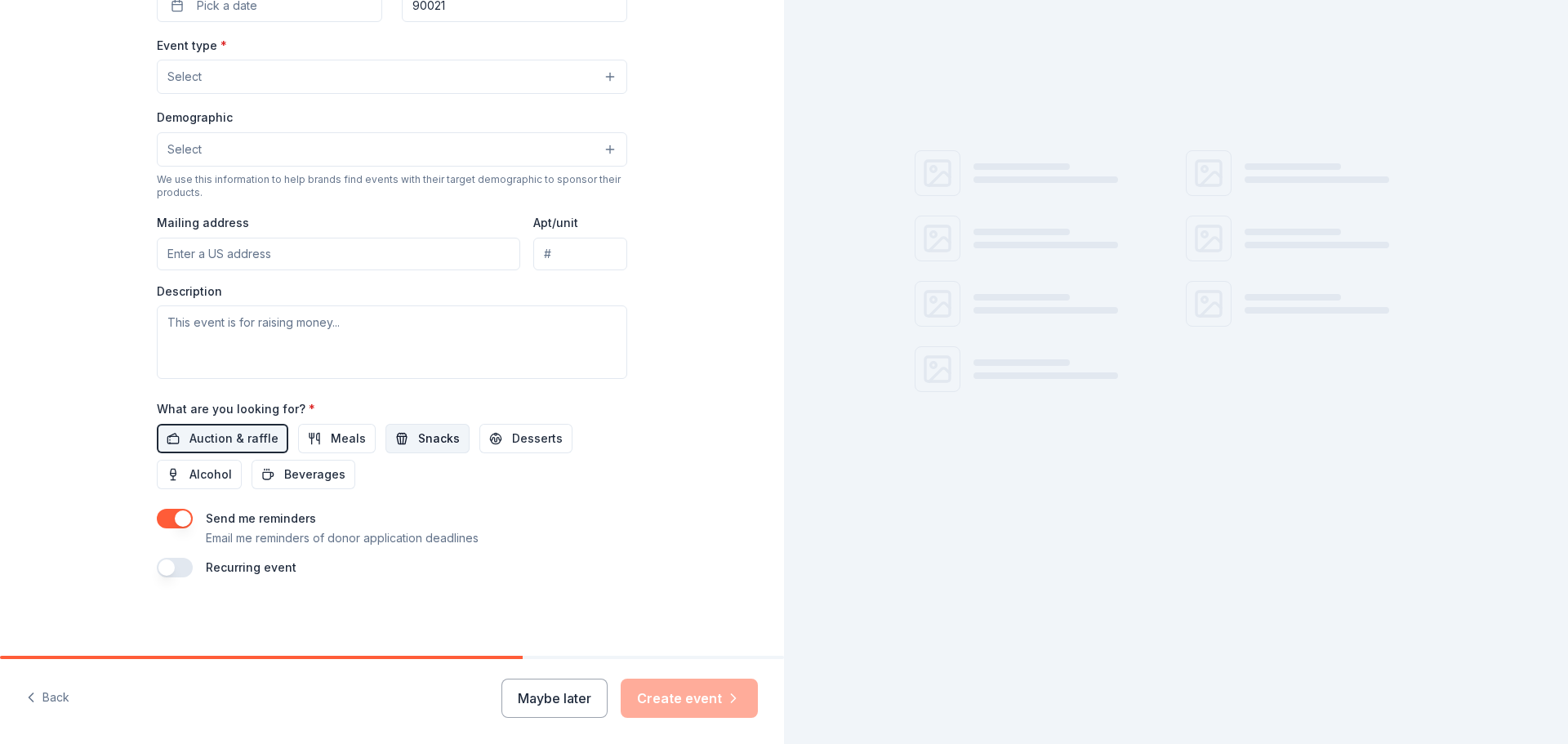
click at [418, 443] on span "Snacks" at bounding box center [438, 438] width 41 height 20
click at [331, 444] on span "Meals" at bounding box center [348, 438] width 36 height 20
click at [340, 443] on span "Meals" at bounding box center [348, 438] width 36 height 20
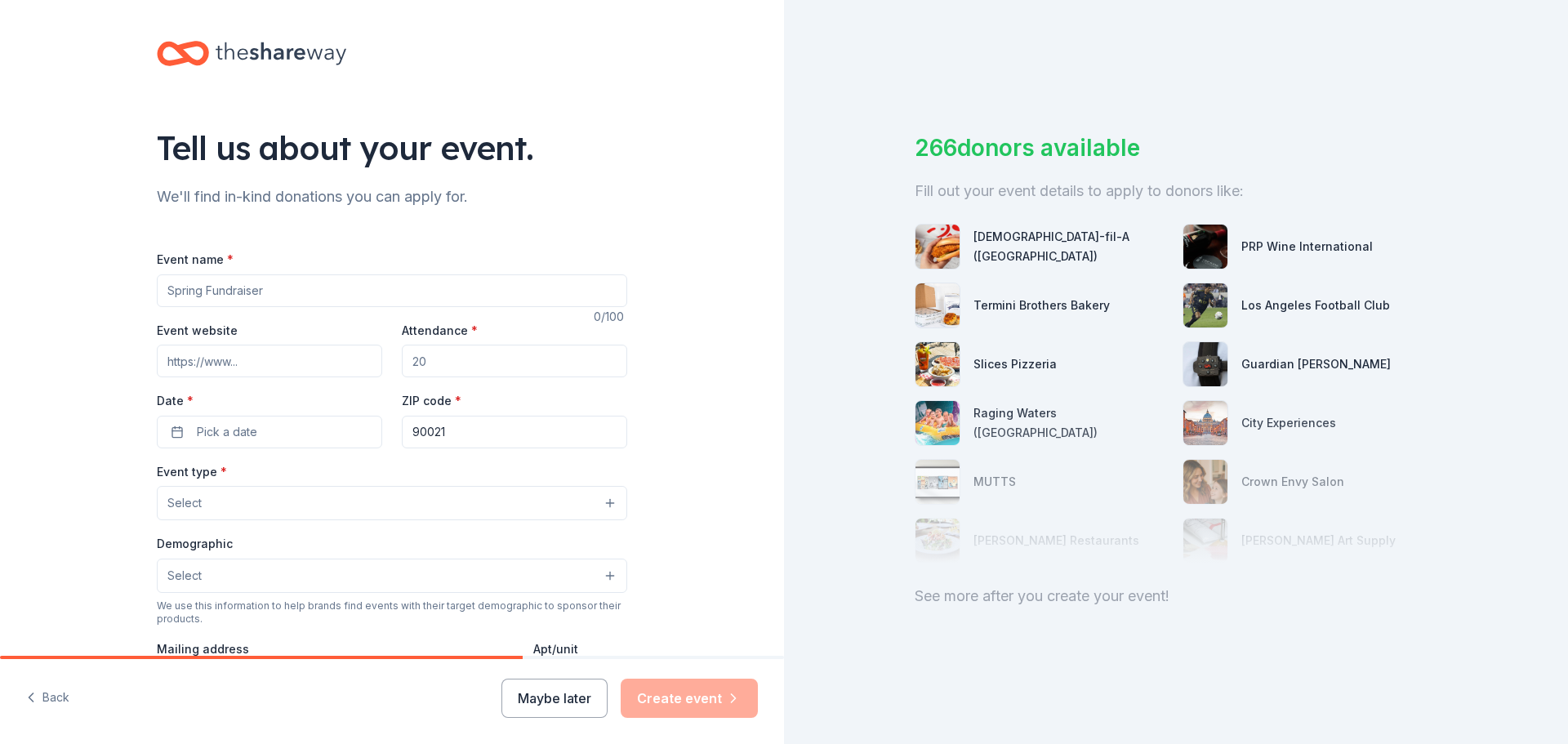
scroll to position [0, 0]
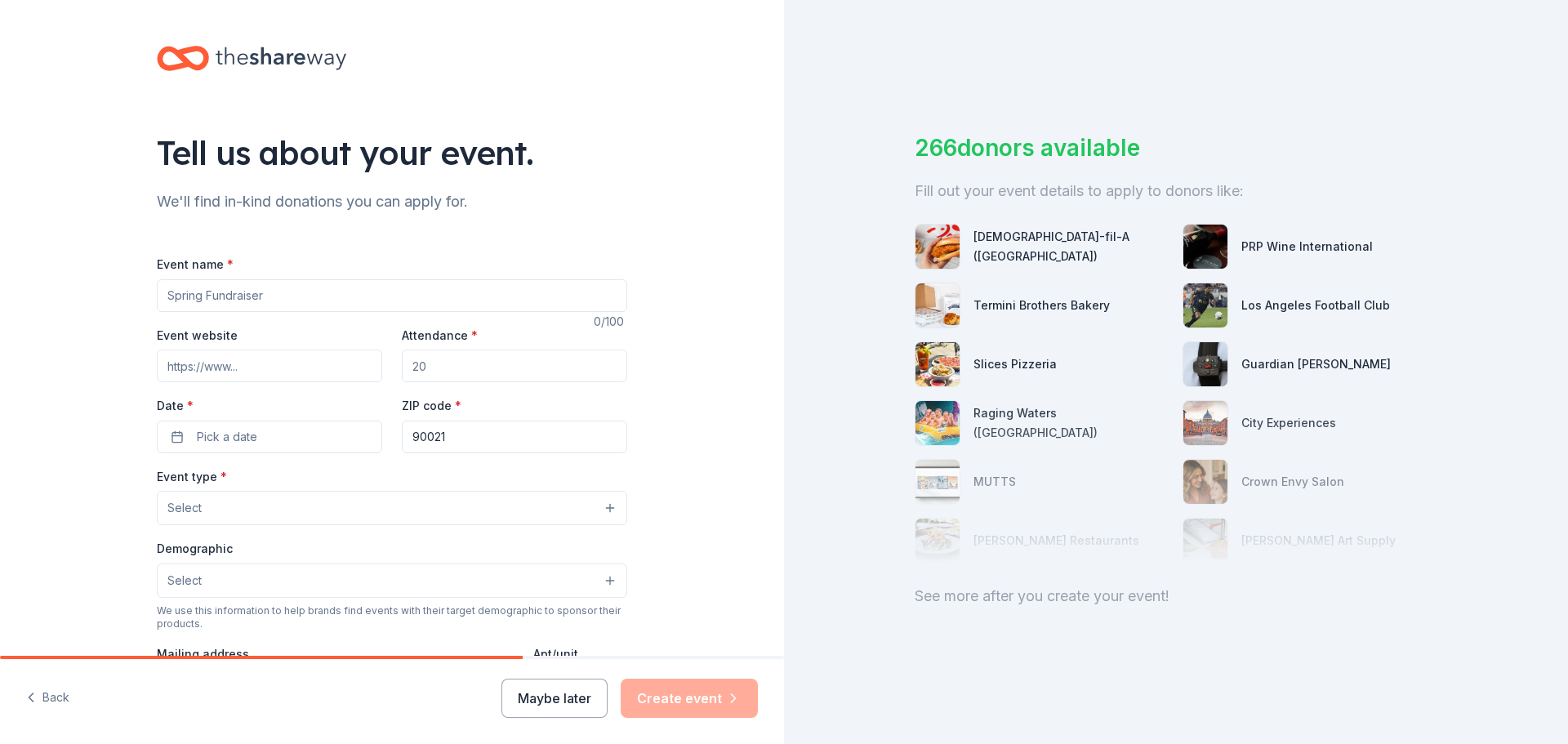
click at [315, 308] on input "Event name *" at bounding box center [392, 296] width 471 height 33
type input "100th Day of School Celebration"
click at [471, 358] on input "Attendance *" at bounding box center [514, 366] width 225 height 33
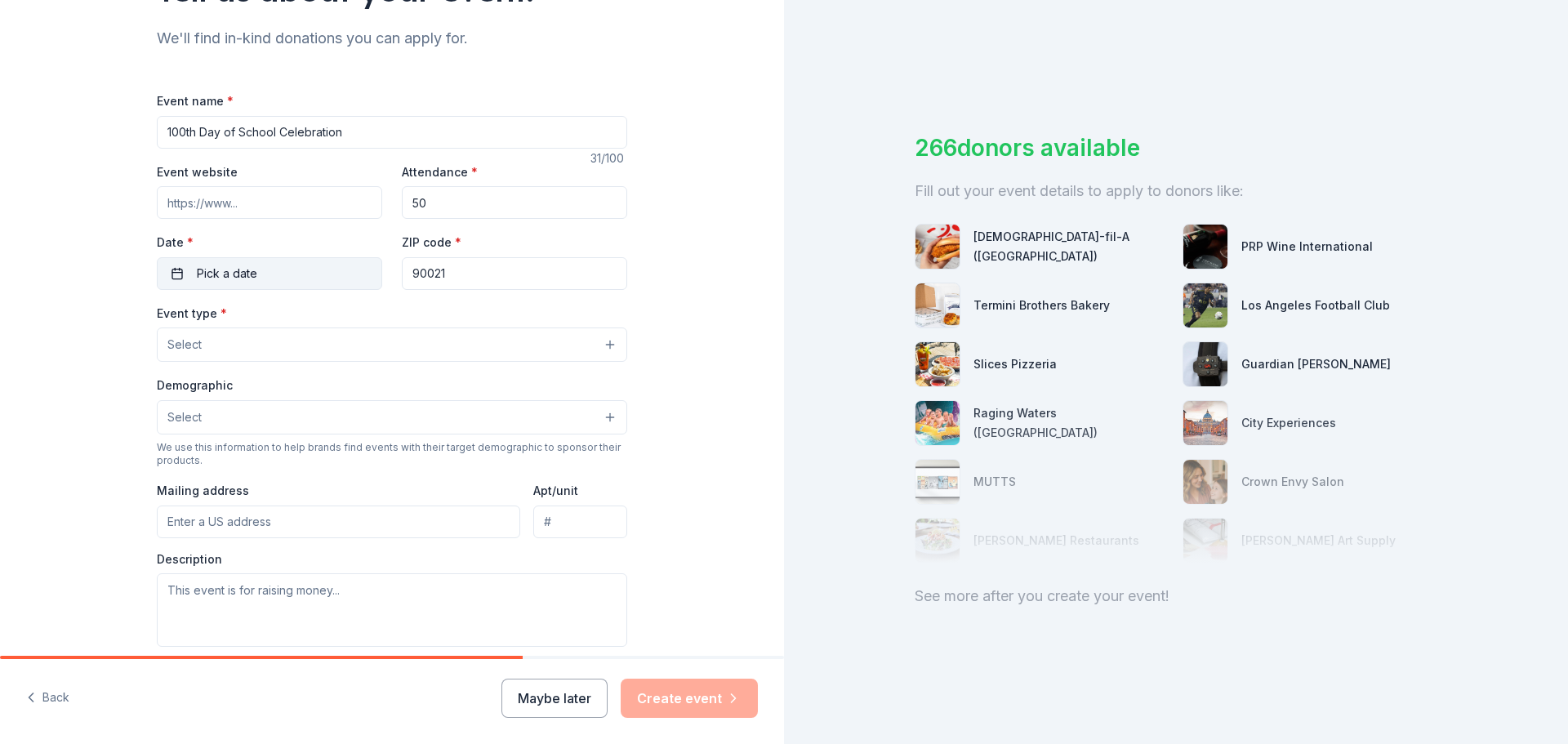
type input "50"
click at [163, 275] on button "Pick a date" at bounding box center [269, 274] width 225 height 33
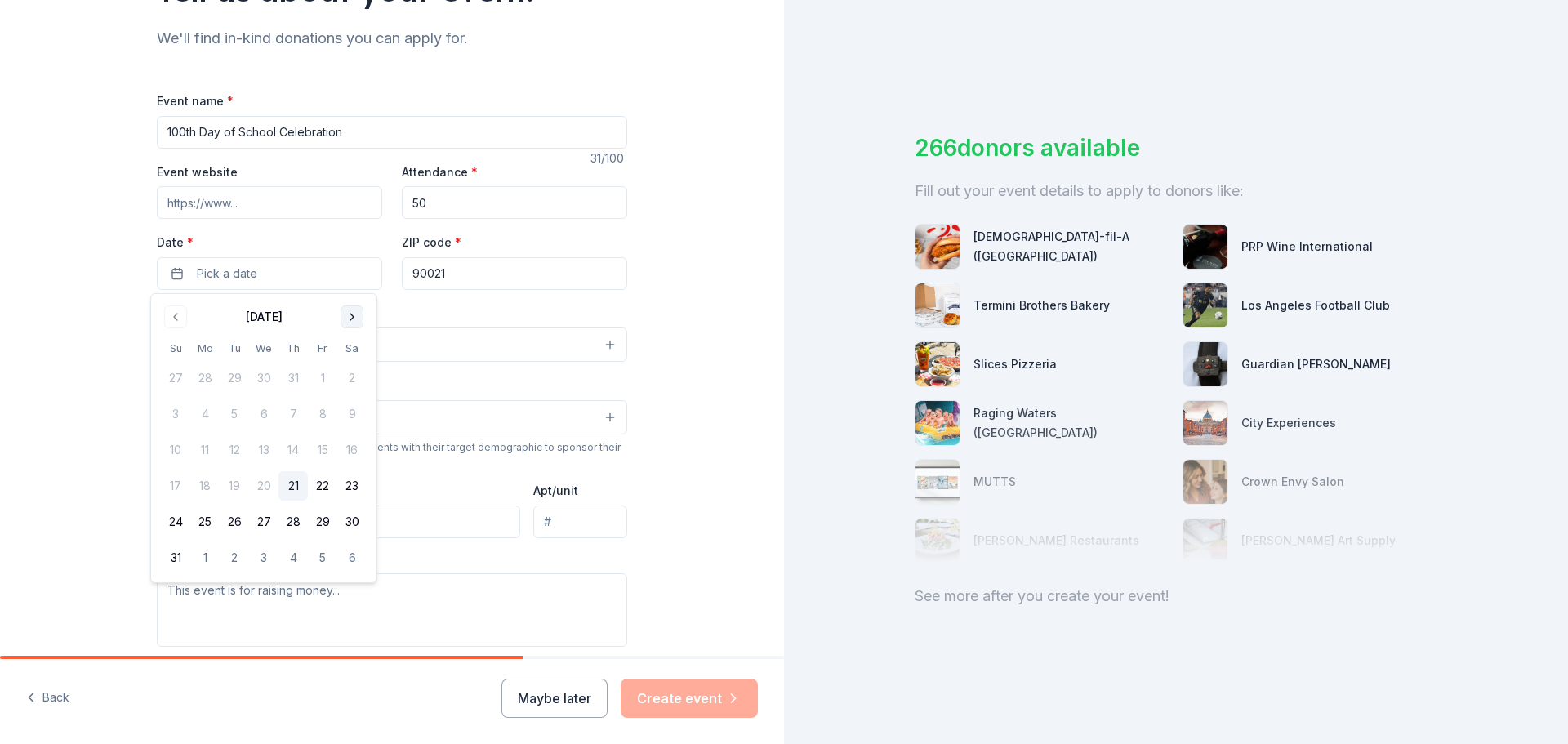
click at [350, 319] on button "Go to next month" at bounding box center [352, 317] width 23 height 23
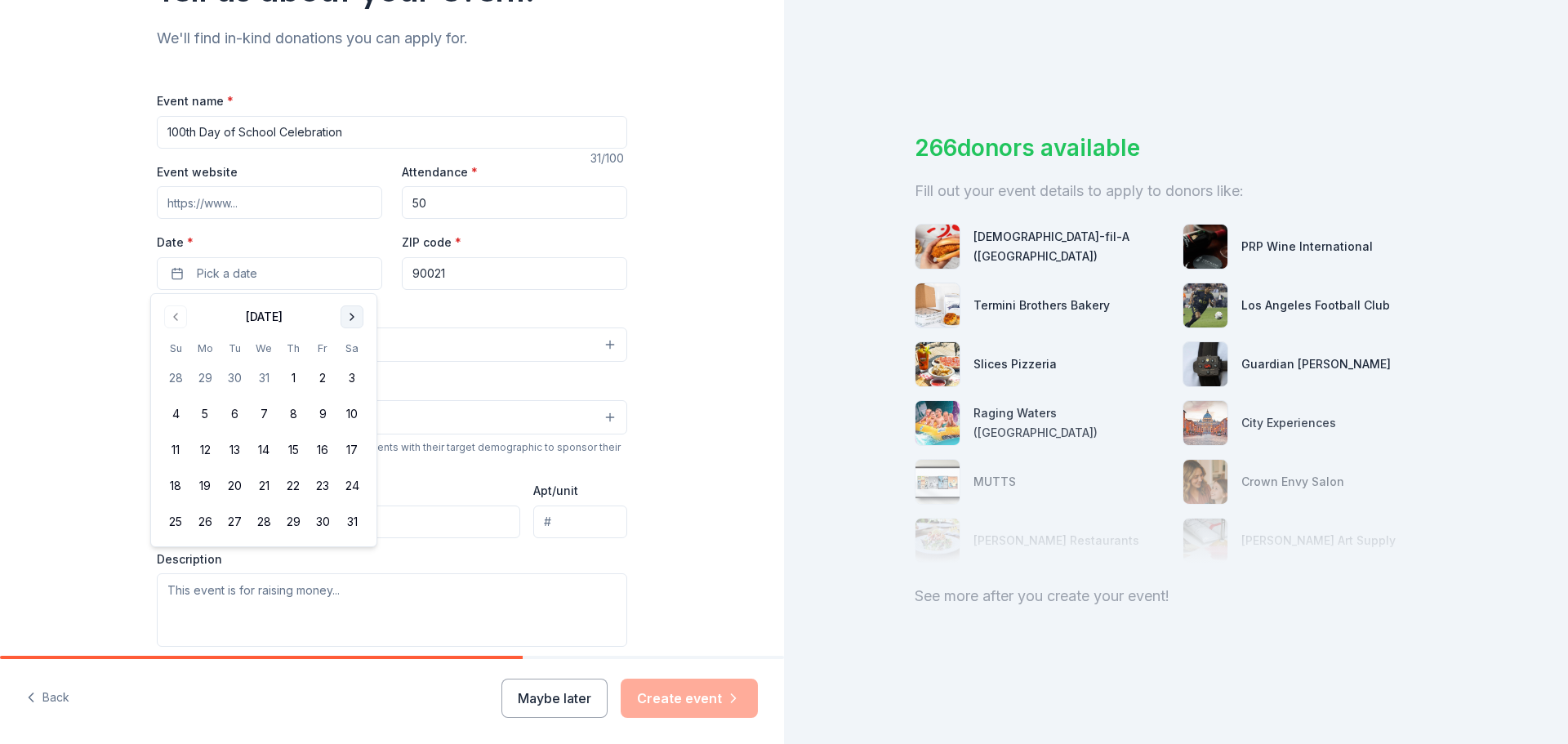
click at [350, 319] on button "Go to next month" at bounding box center [352, 317] width 23 height 23
click at [287, 381] on button "5" at bounding box center [293, 378] width 30 height 30
